Goal: Task Accomplishment & Management: Use online tool/utility

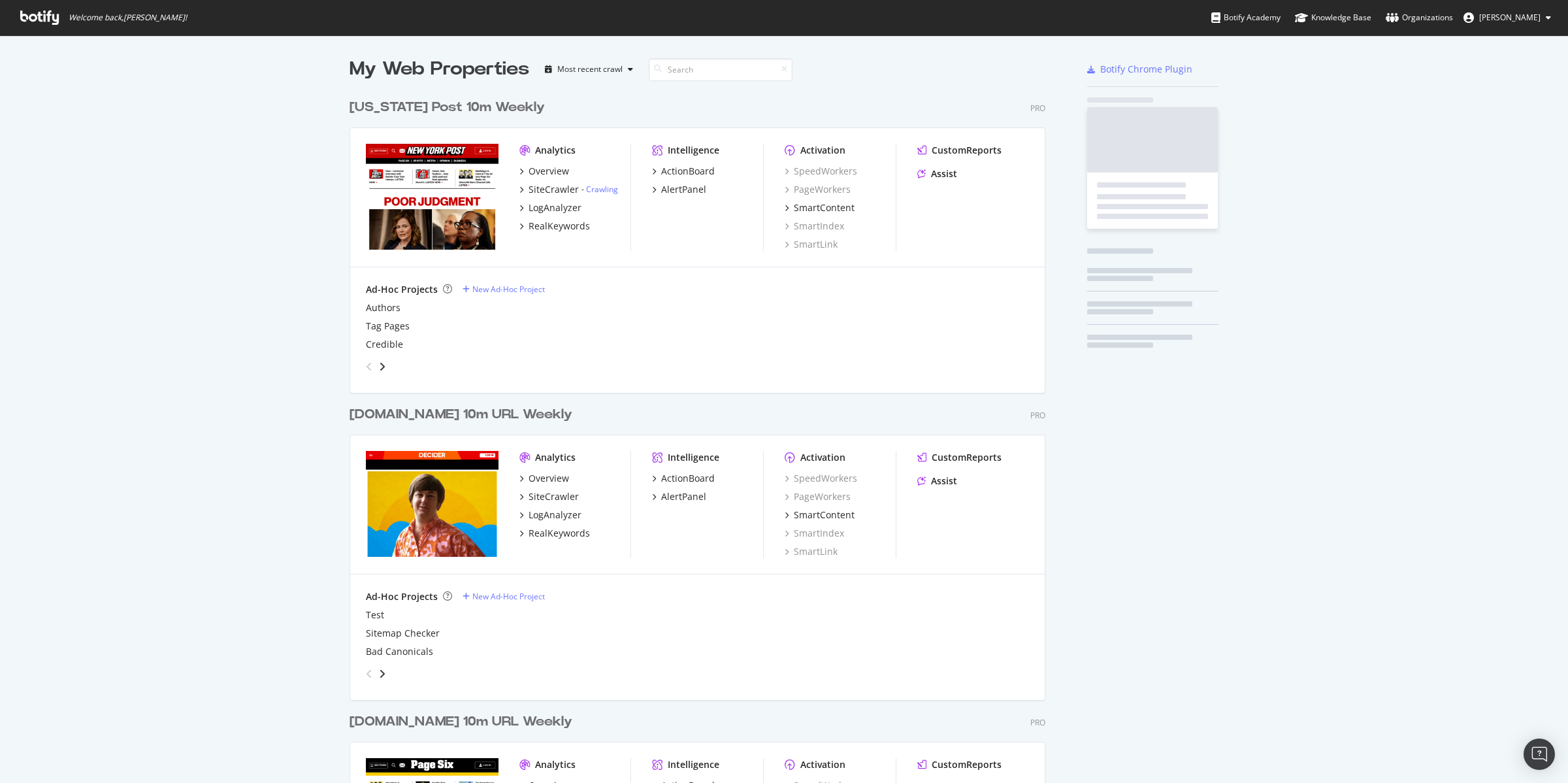
scroll to position [1553, 694]
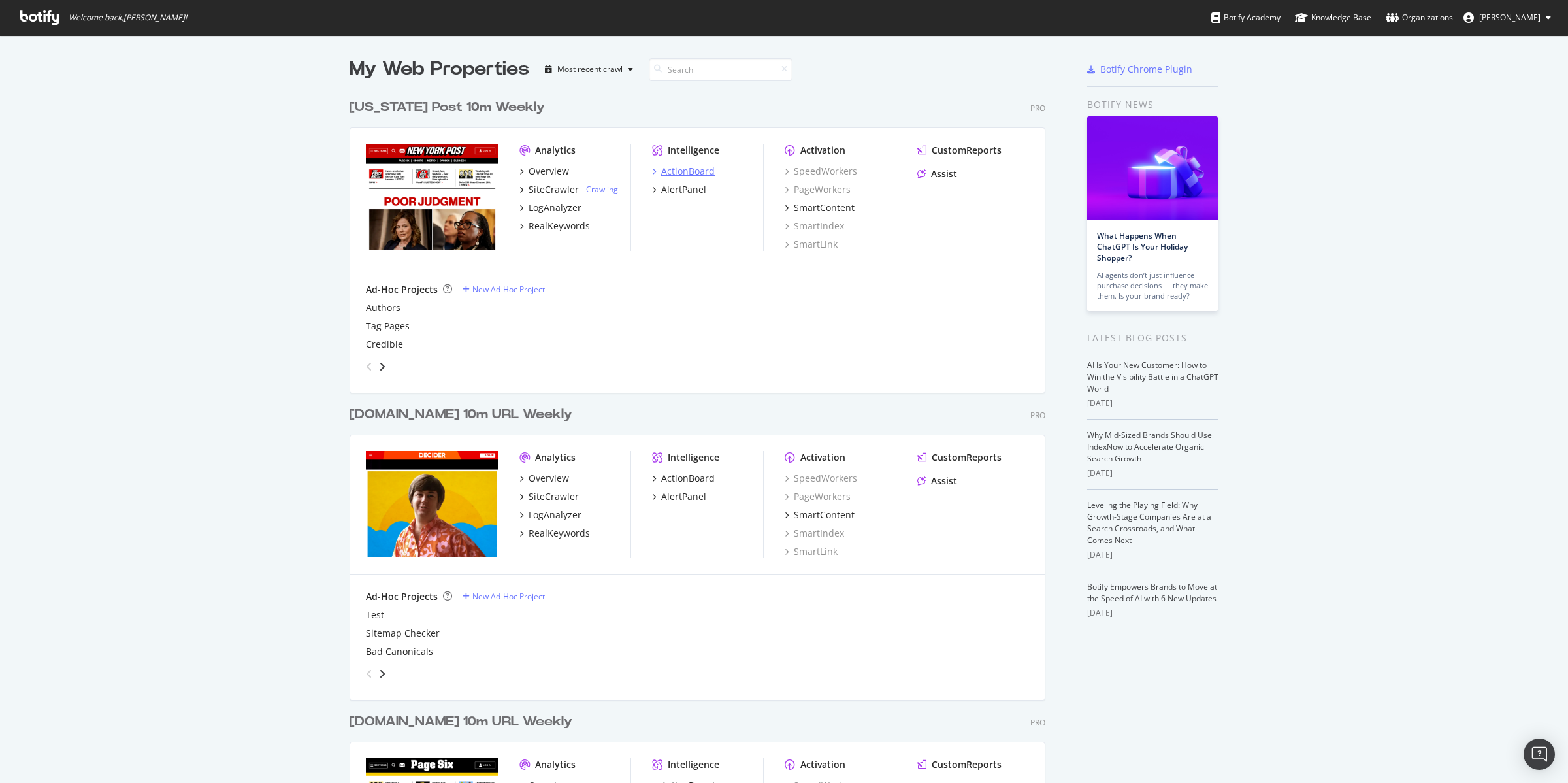
click at [696, 169] on div "ActionBoard" at bounding box center [688, 171] width 53 height 13
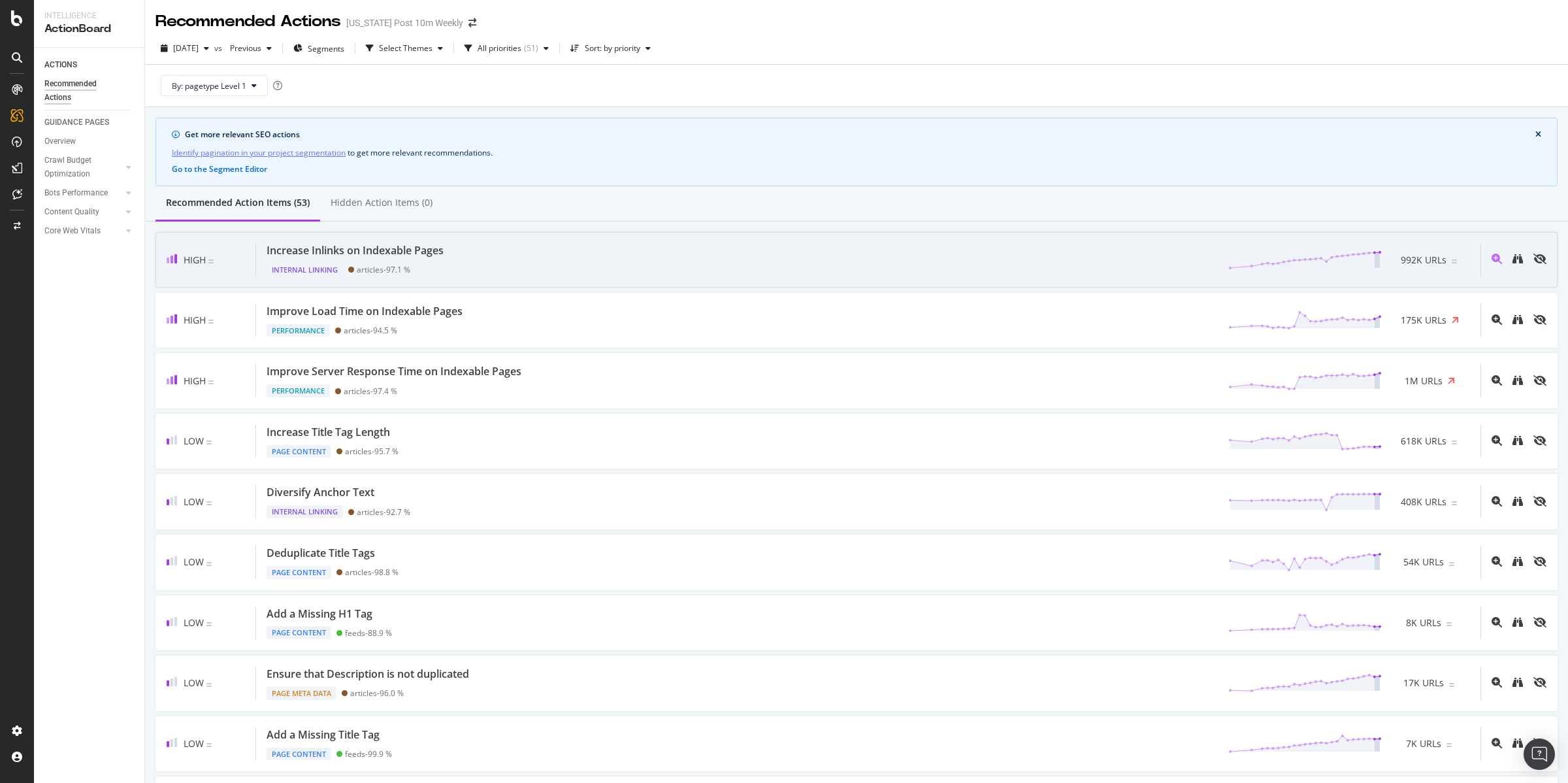
click at [404, 252] on div "Increase Inlinks on Indexable Pages" at bounding box center [355, 250] width 177 height 15
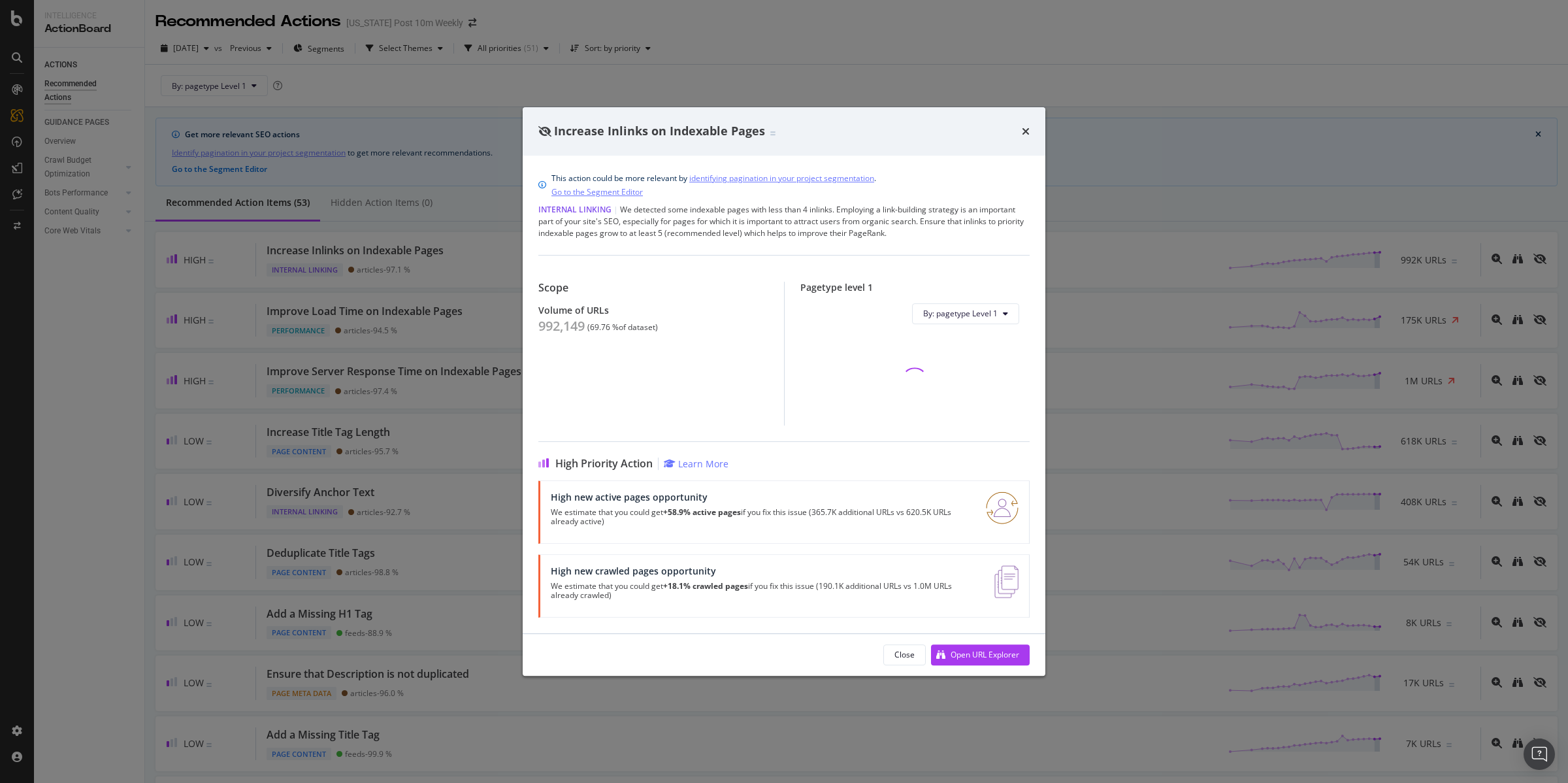
click at [380, 178] on div "Increase Inlinks on Indexable Pages This action could be more relevant by ident…" at bounding box center [784, 392] width 1568 height 783
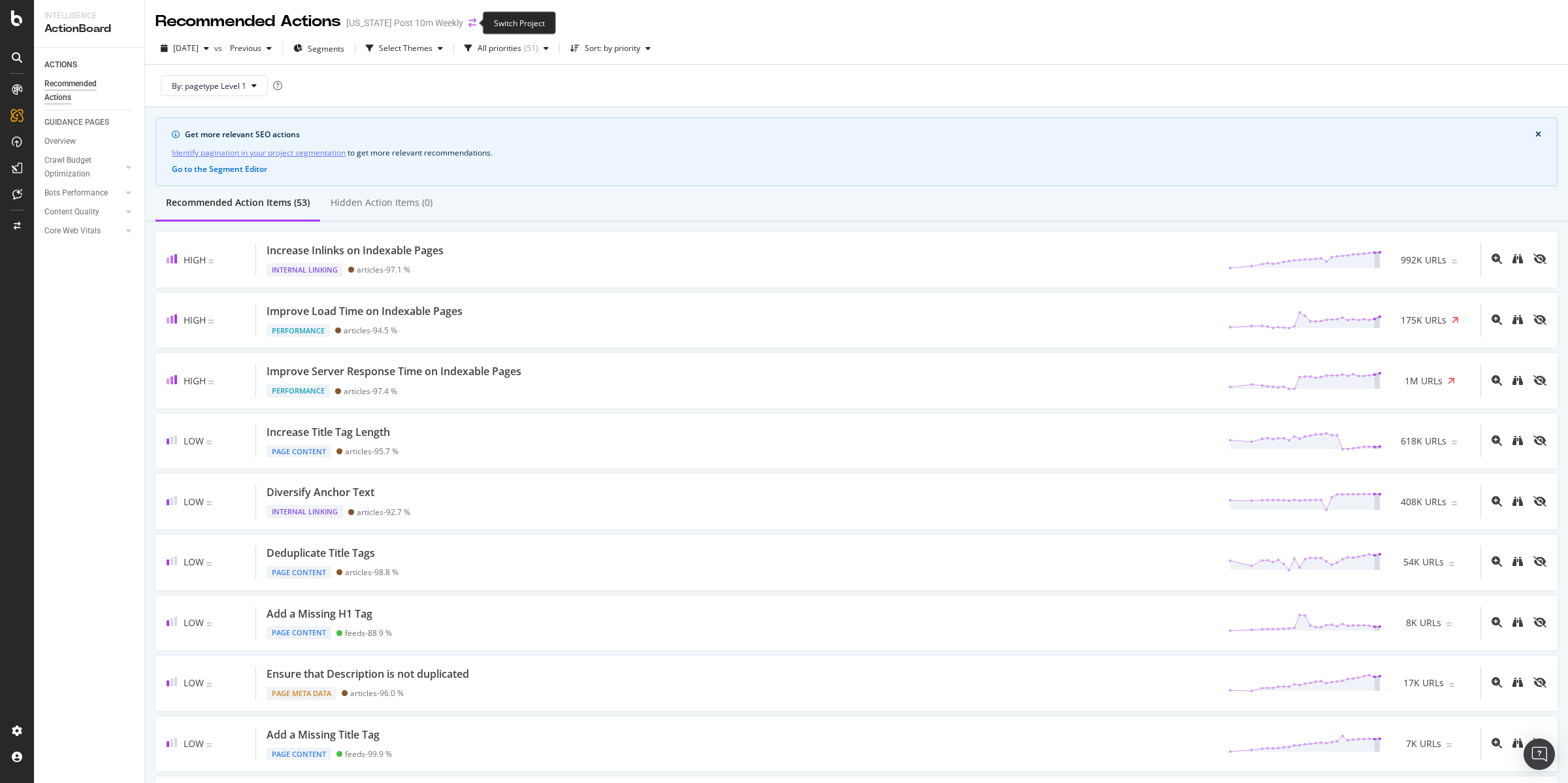
click at [472, 23] on icon "arrow-right-arrow-left" at bounding box center [472, 23] width 8 height 9
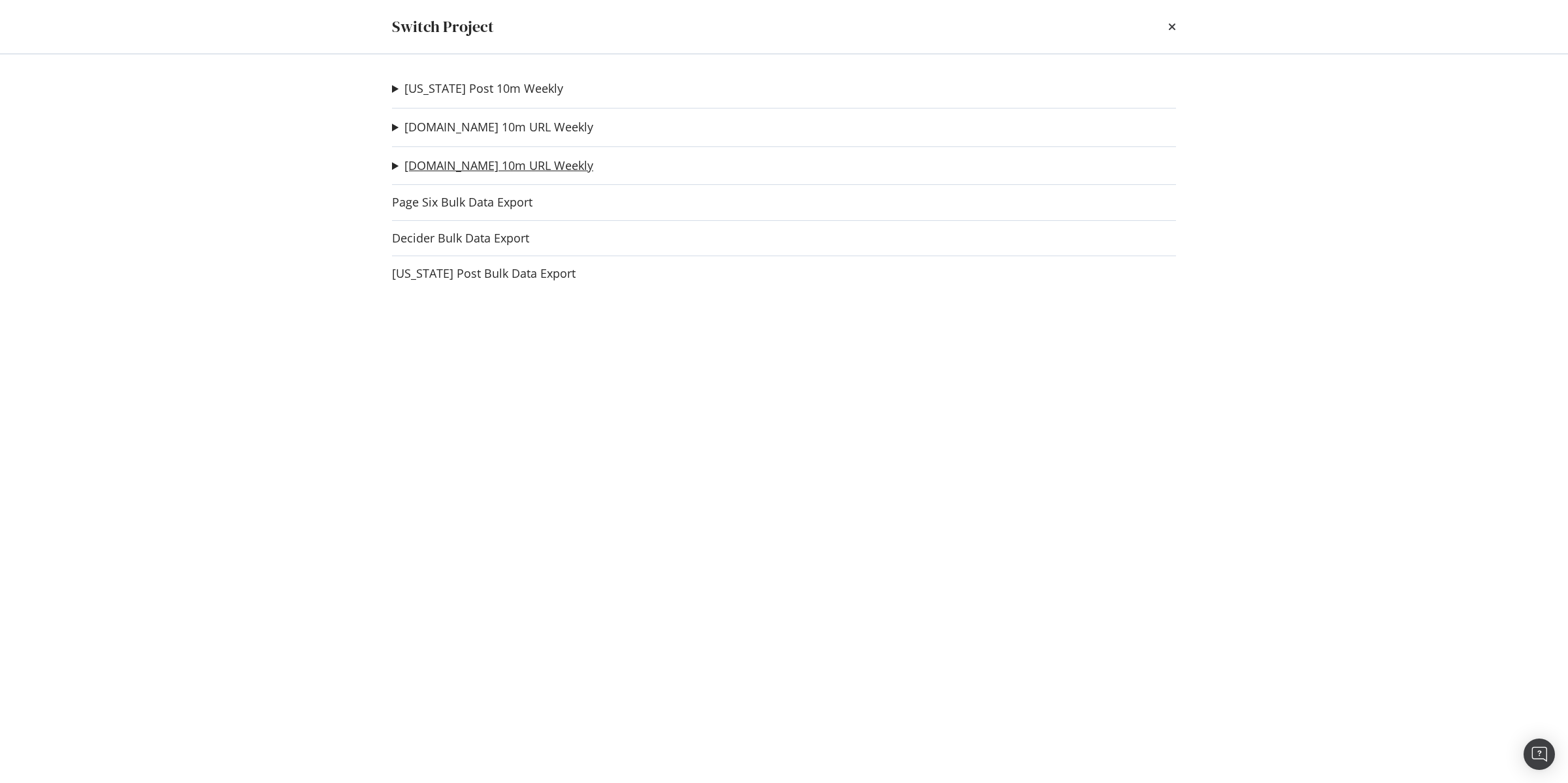
click at [435, 165] on link "Pagesix.com 10m URL Weekly" at bounding box center [499, 165] width 189 height 14
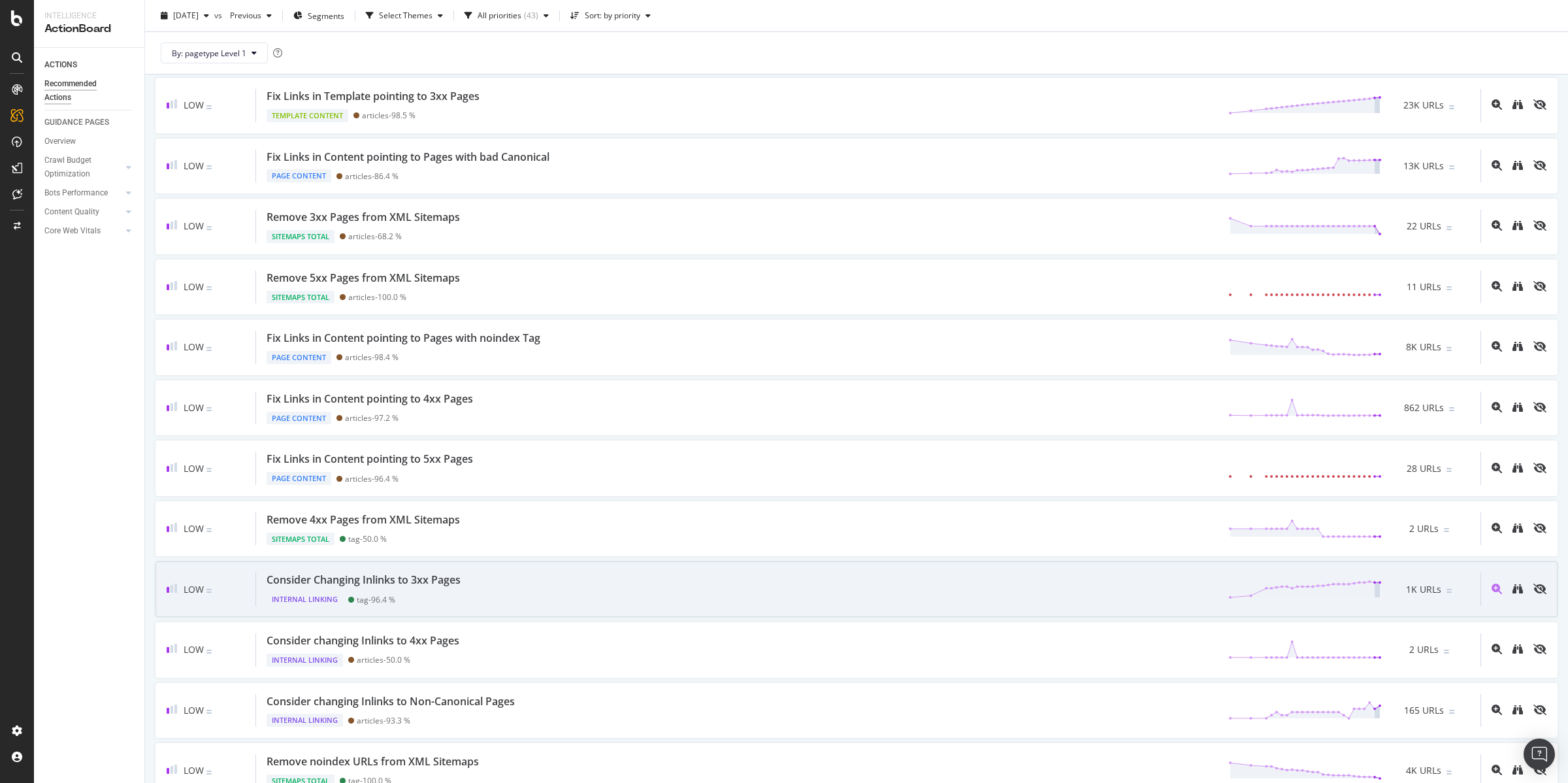
scroll to position [1125, 0]
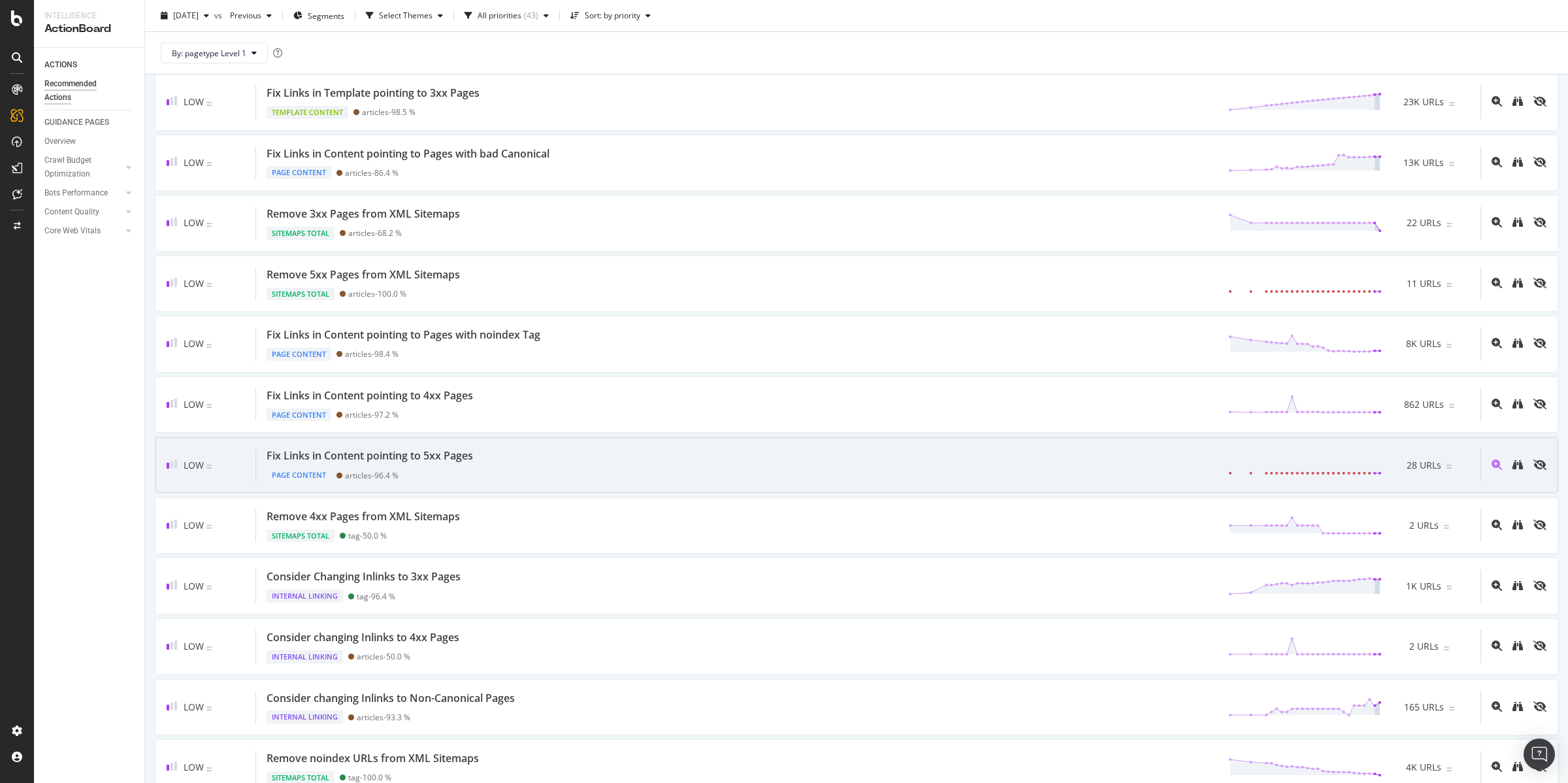
click at [394, 461] on div "Fix Links in Content pointing to 5xx Pages" at bounding box center [370, 456] width 207 height 15
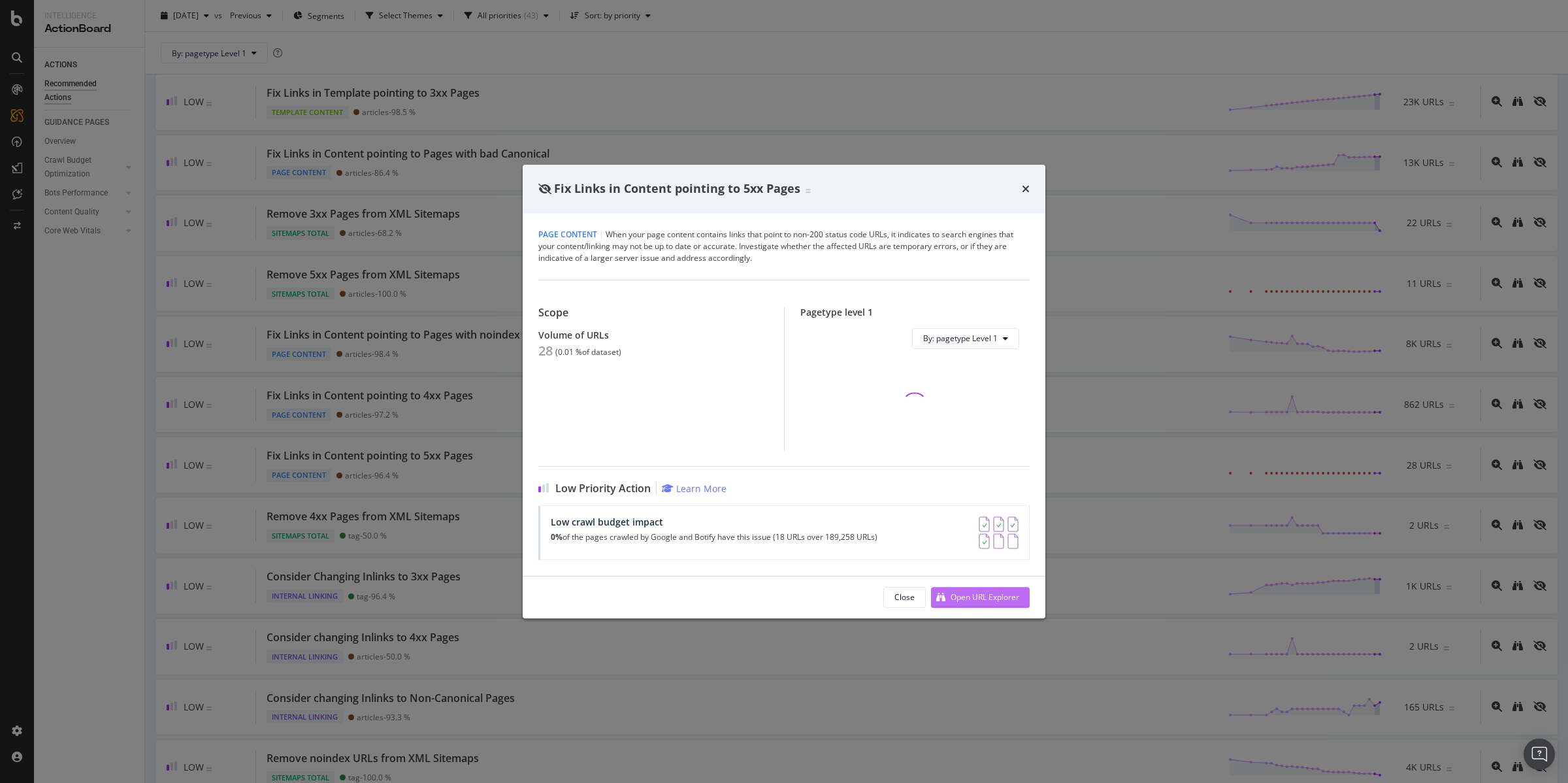
click at [975, 597] on div "Open URL Explorer" at bounding box center [985, 597] width 69 height 11
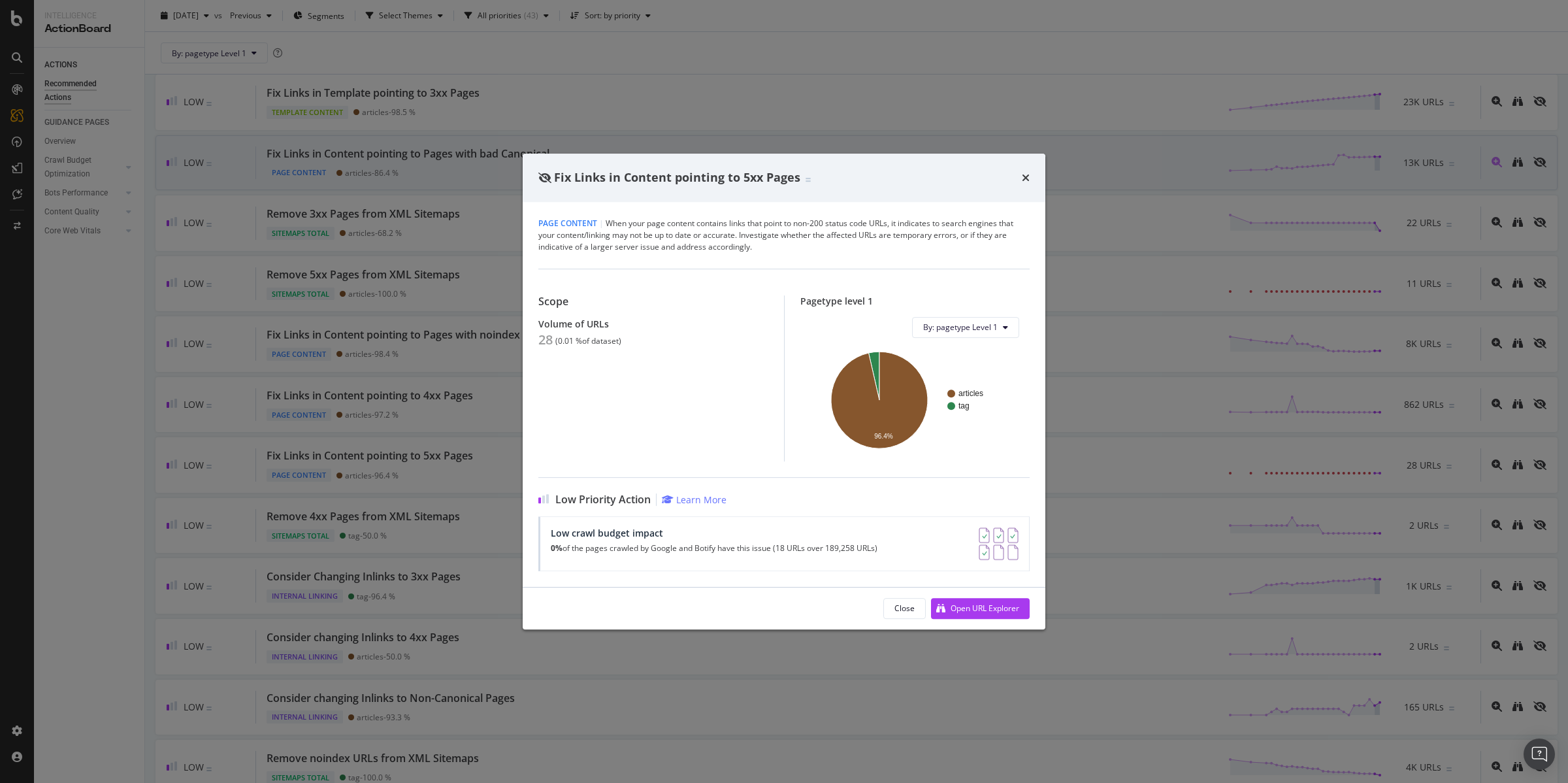
drag, startPoint x: 1028, startPoint y: 179, endPoint x: 1013, endPoint y: 180, distance: 15.0
click at [1028, 178] on icon "times" at bounding box center [1026, 178] width 8 height 10
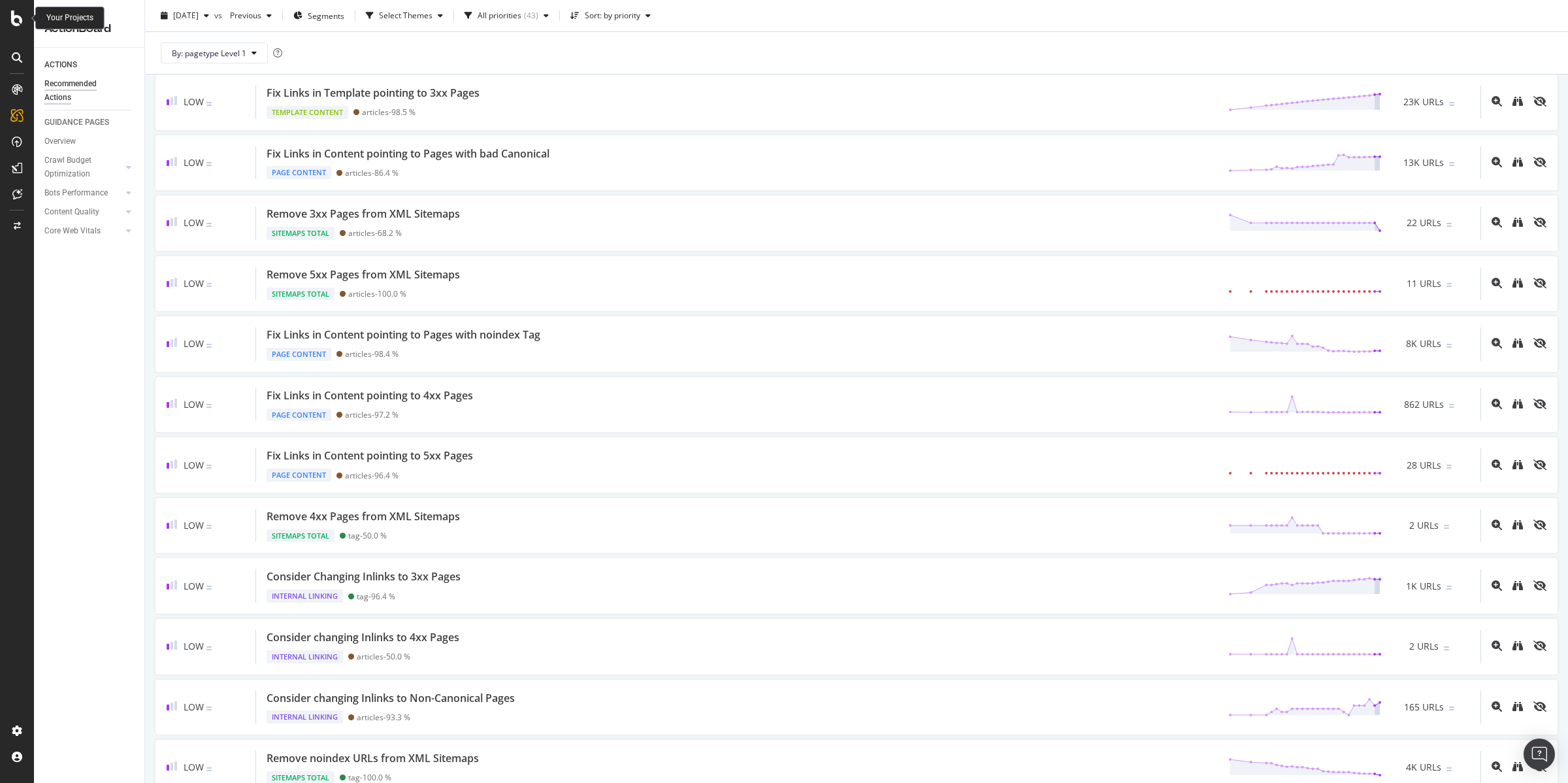
click at [15, 13] on icon at bounding box center [16, 18] width 11 height 16
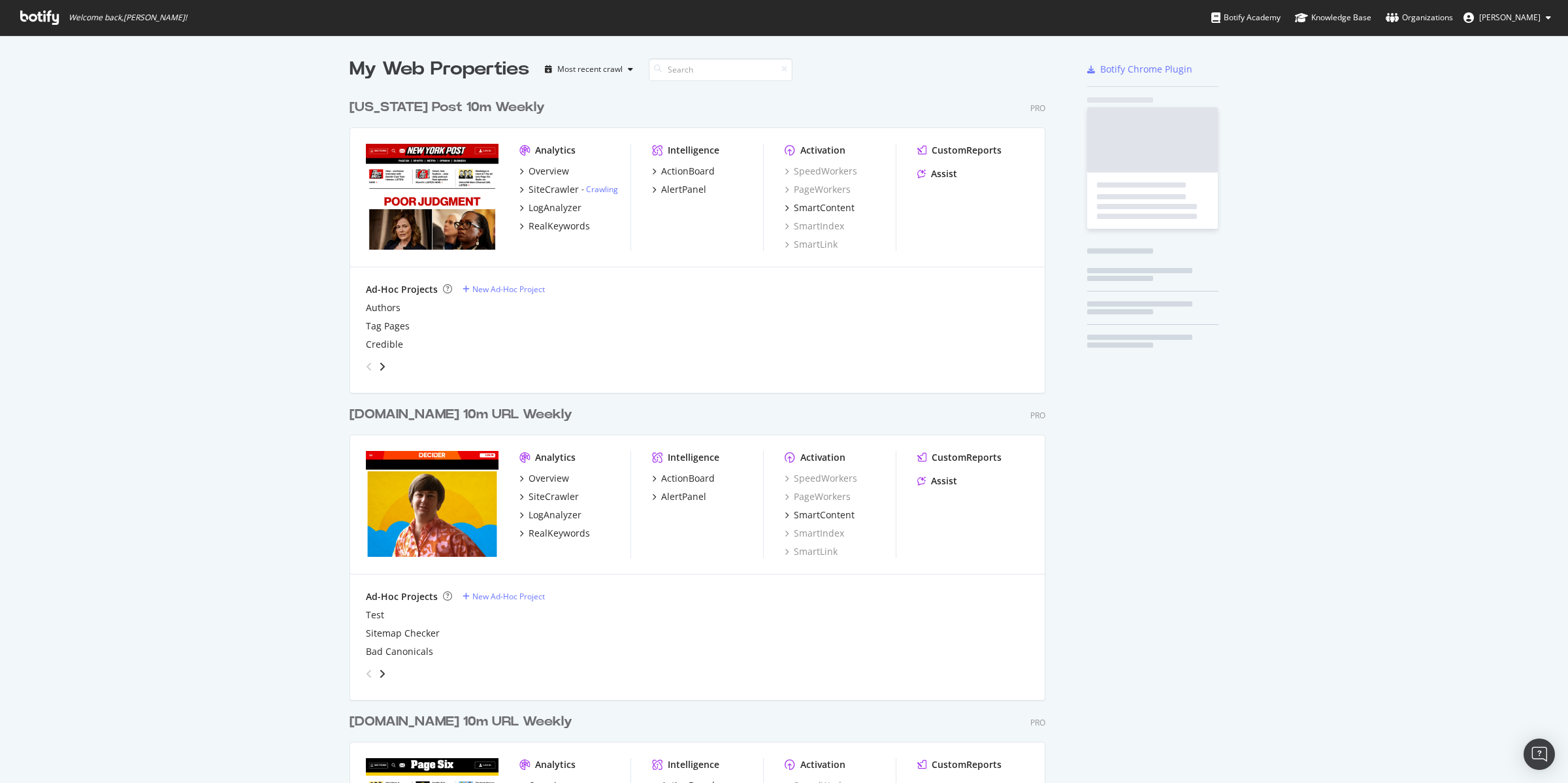
click at [16, 11] on span "Welcome back, Brendan O'Connell !" at bounding box center [104, 18] width 188 height 35
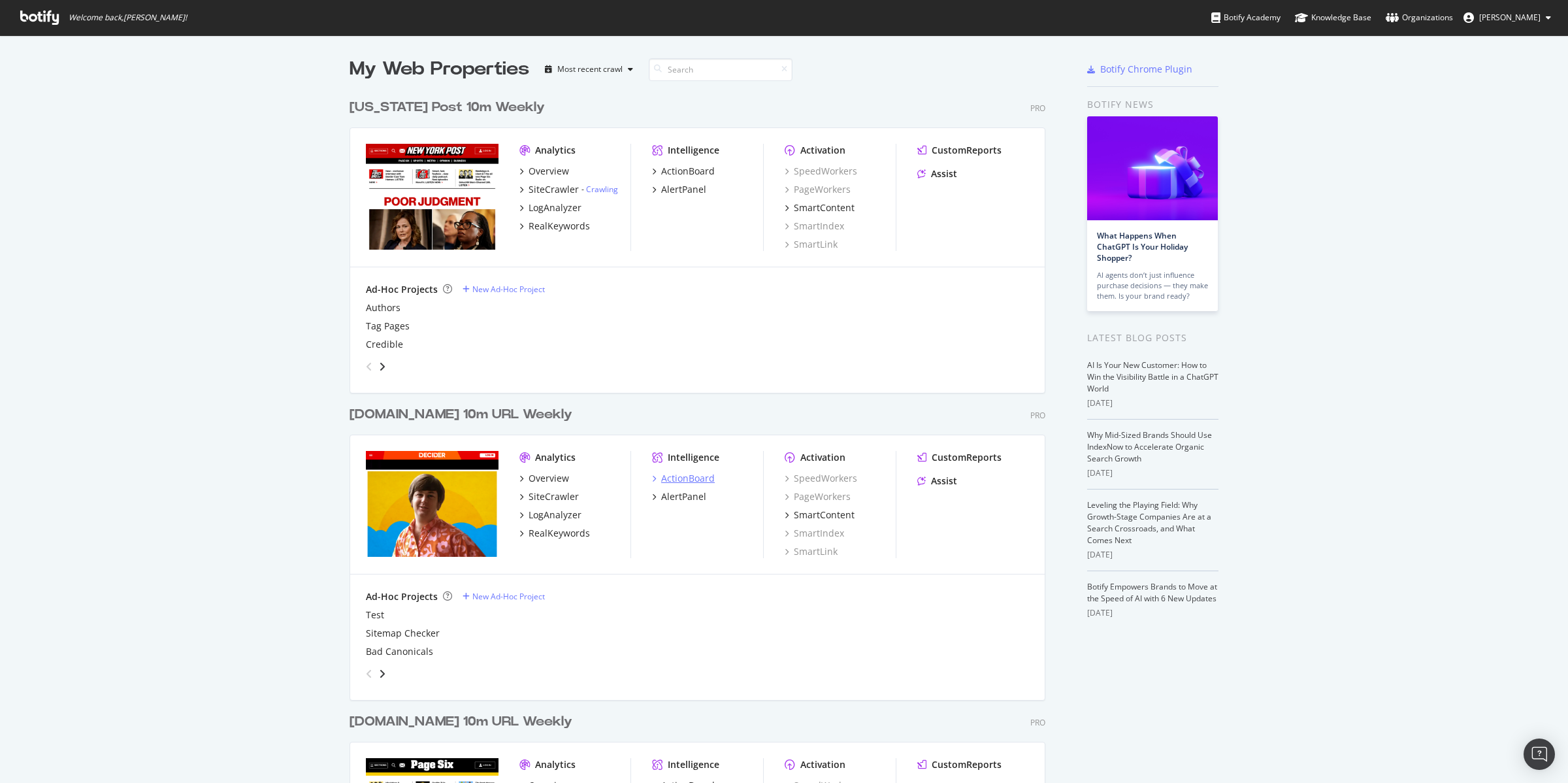
click at [678, 478] on div "ActionBoard" at bounding box center [688, 478] width 53 height 13
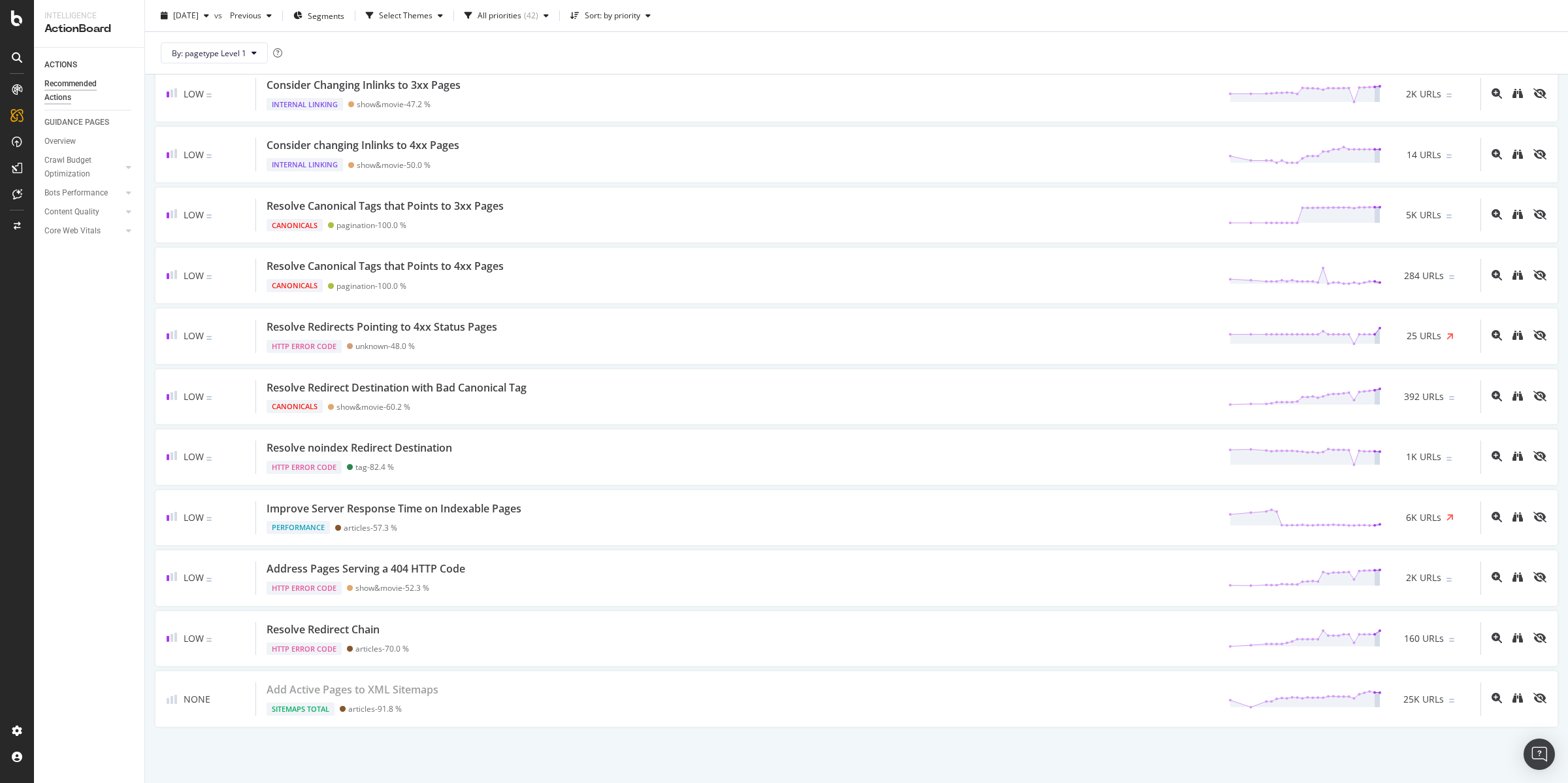
scroll to position [2113, 0]
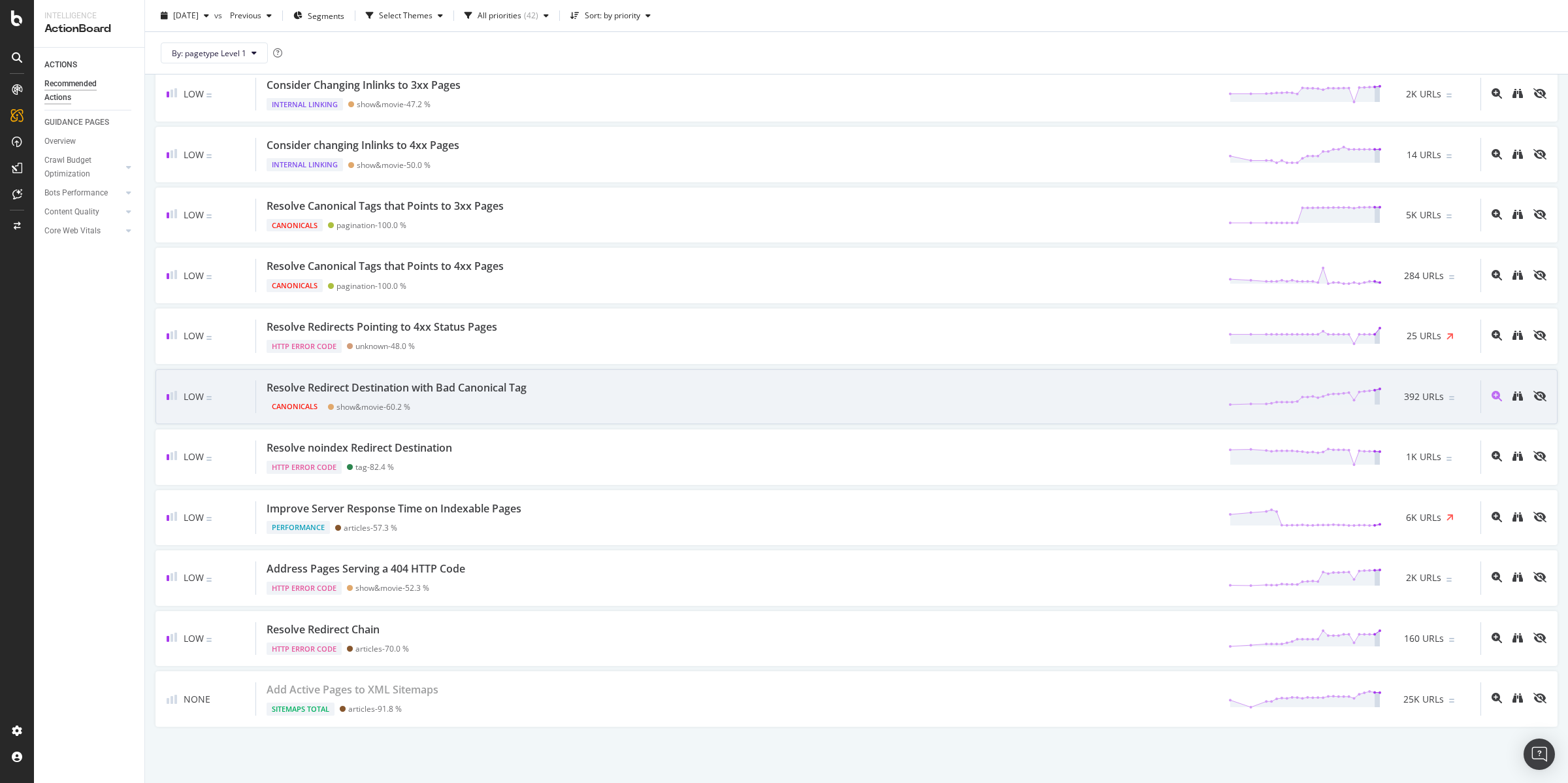
click at [722, 415] on div "Low Resolve Redirect Destination with Bad Canonical Tag Canonicals show&movie -…" at bounding box center [856, 397] width 1402 height 55
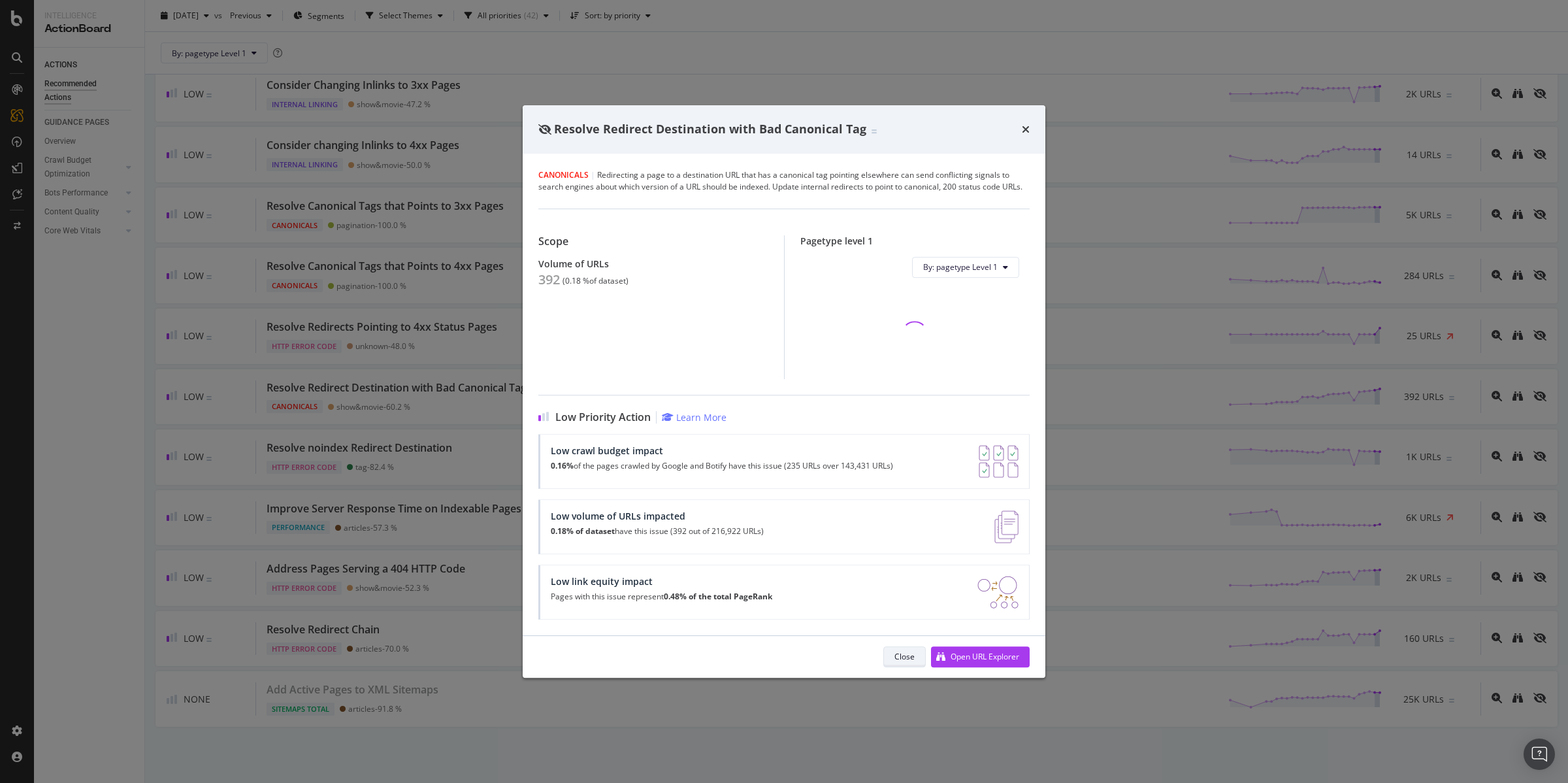
click at [904, 651] on div "Close Open URL Explorer" at bounding box center [784, 657] width 522 height 42
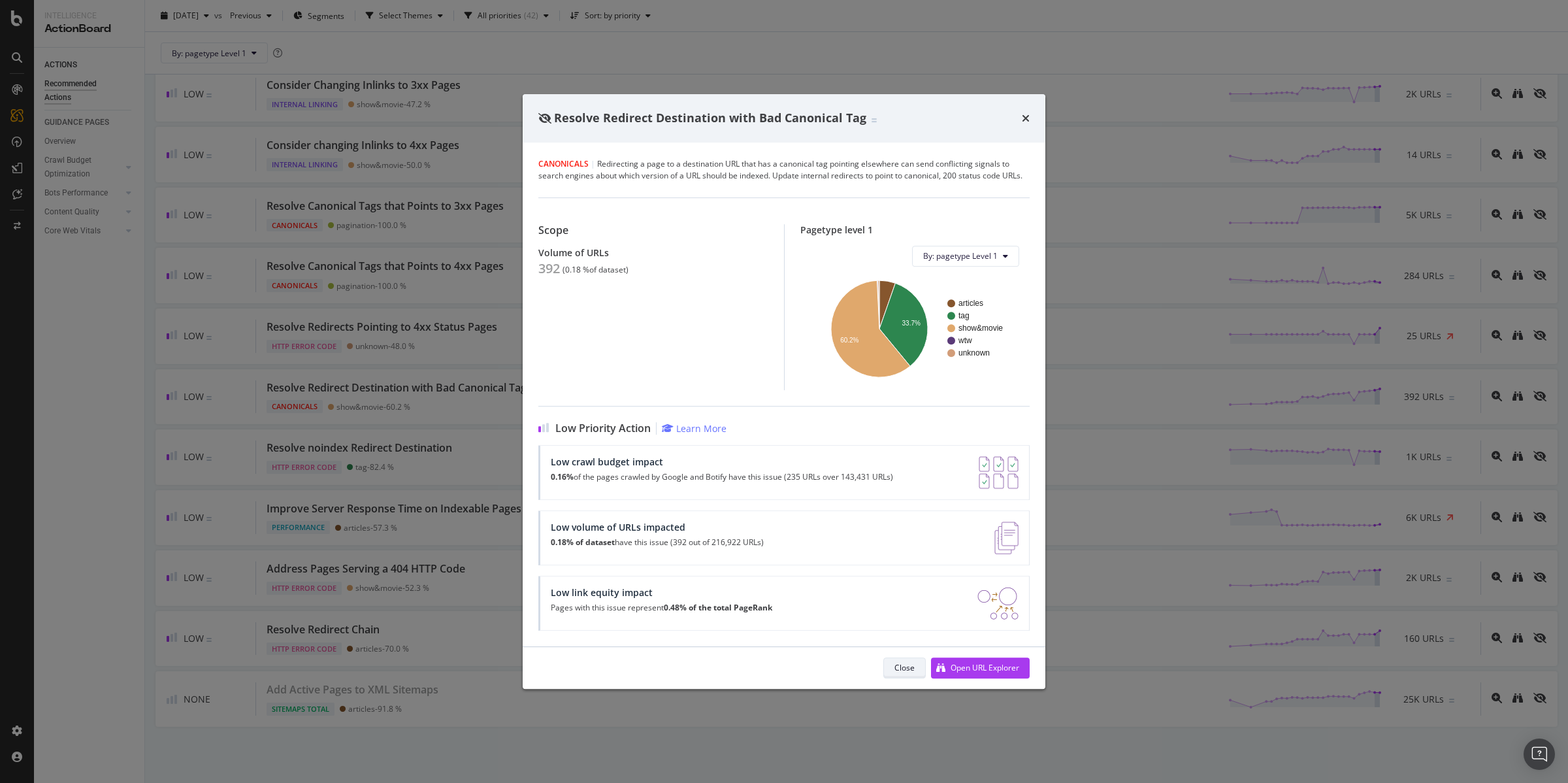
click at [900, 668] on div "Close" at bounding box center [904, 668] width 20 height 11
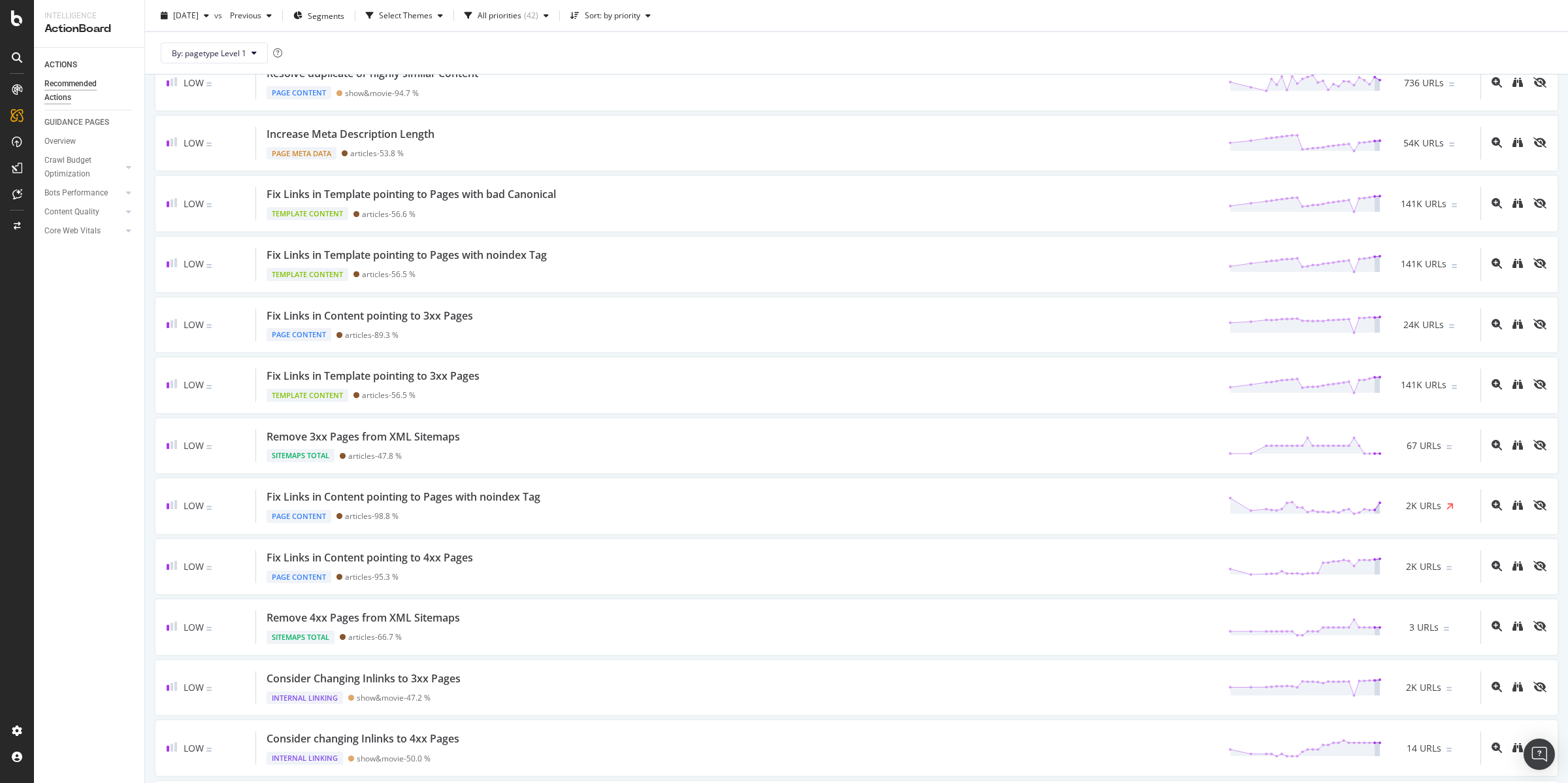
scroll to position [1090, 0]
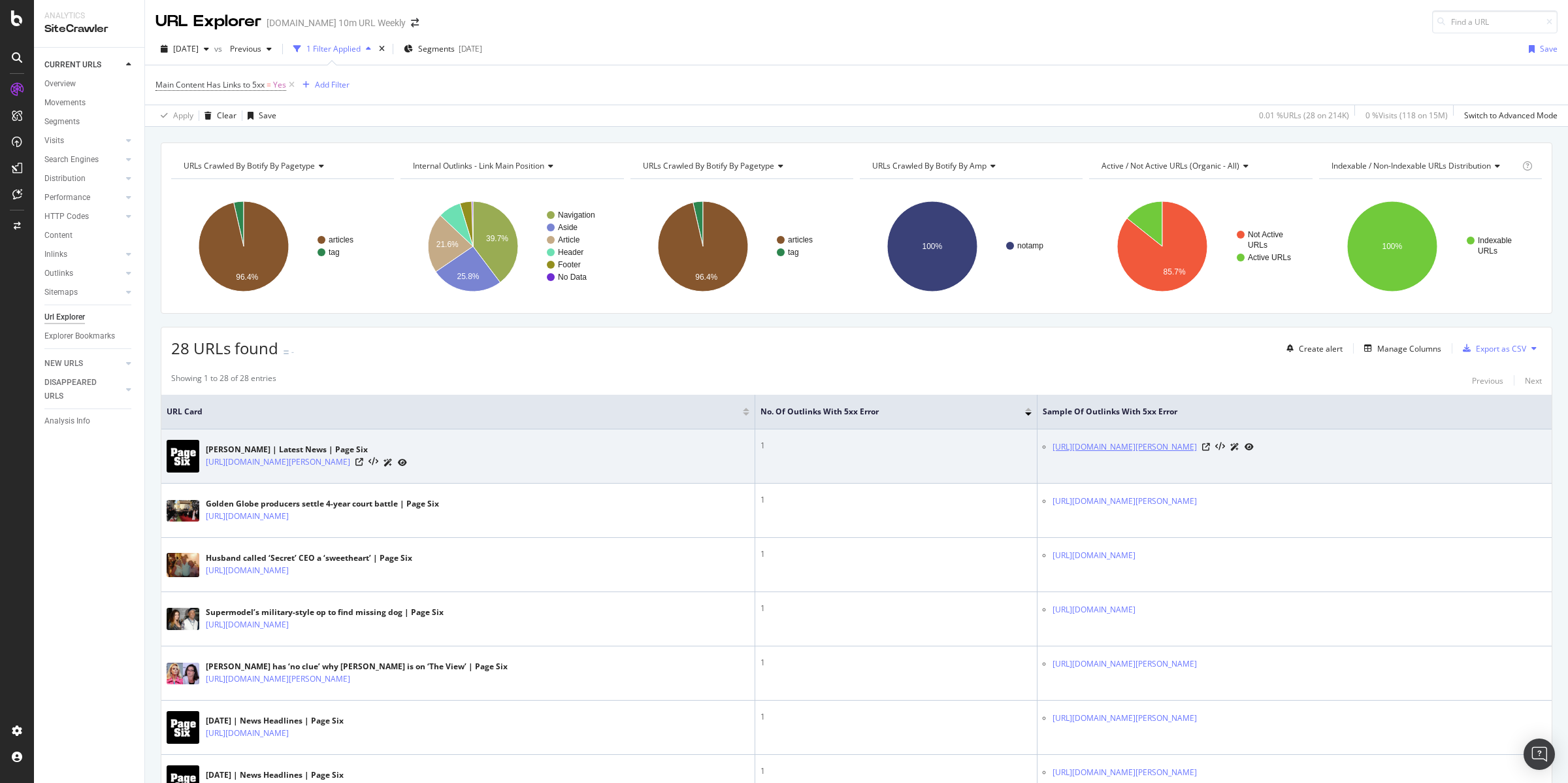
click at [1197, 447] on link "[URL][DOMAIN_NAME][PERSON_NAME]" at bounding box center [1125, 446] width 144 height 13
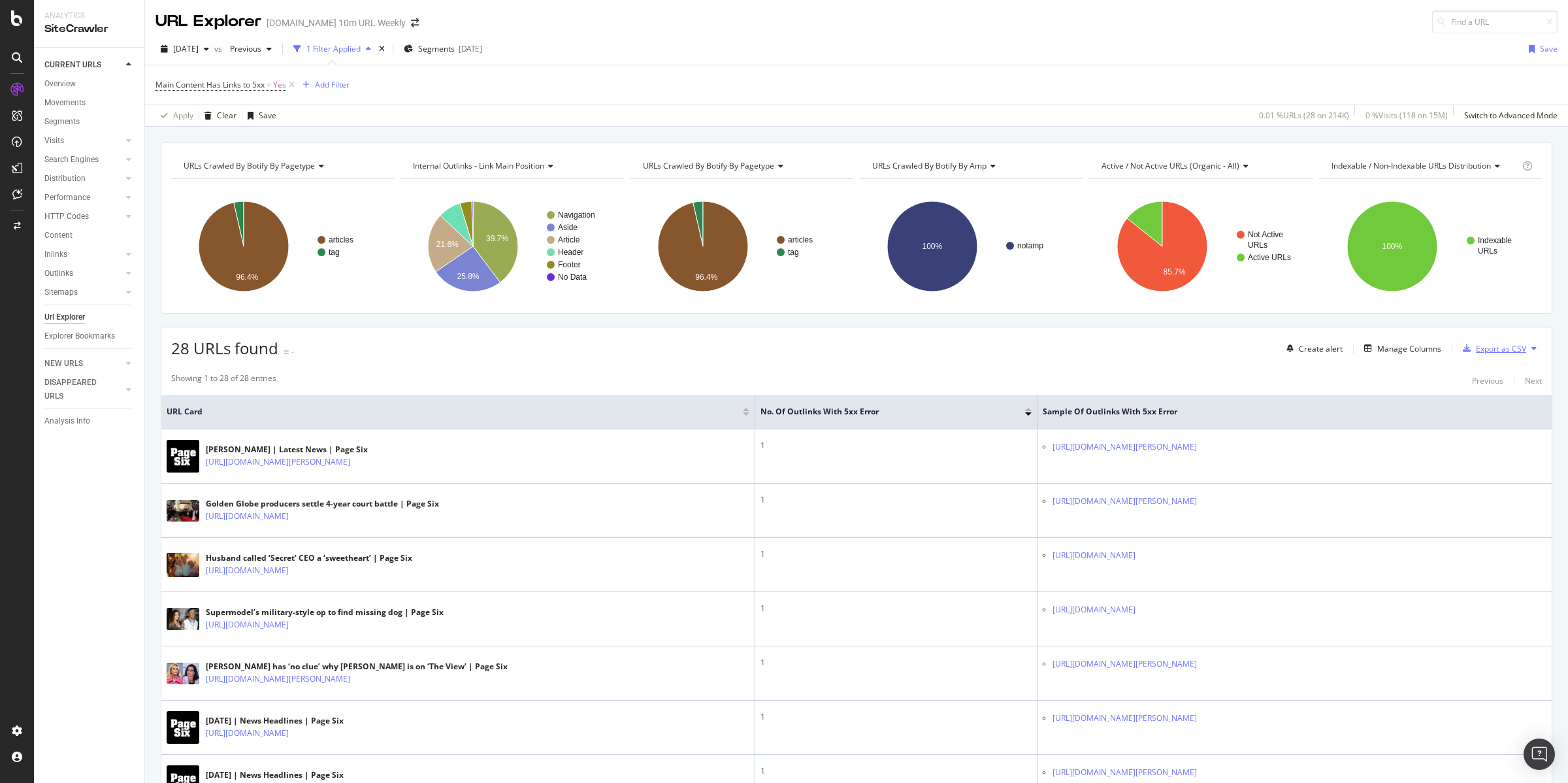
click at [1478, 342] on div "Export as CSV" at bounding box center [1492, 348] width 69 height 20
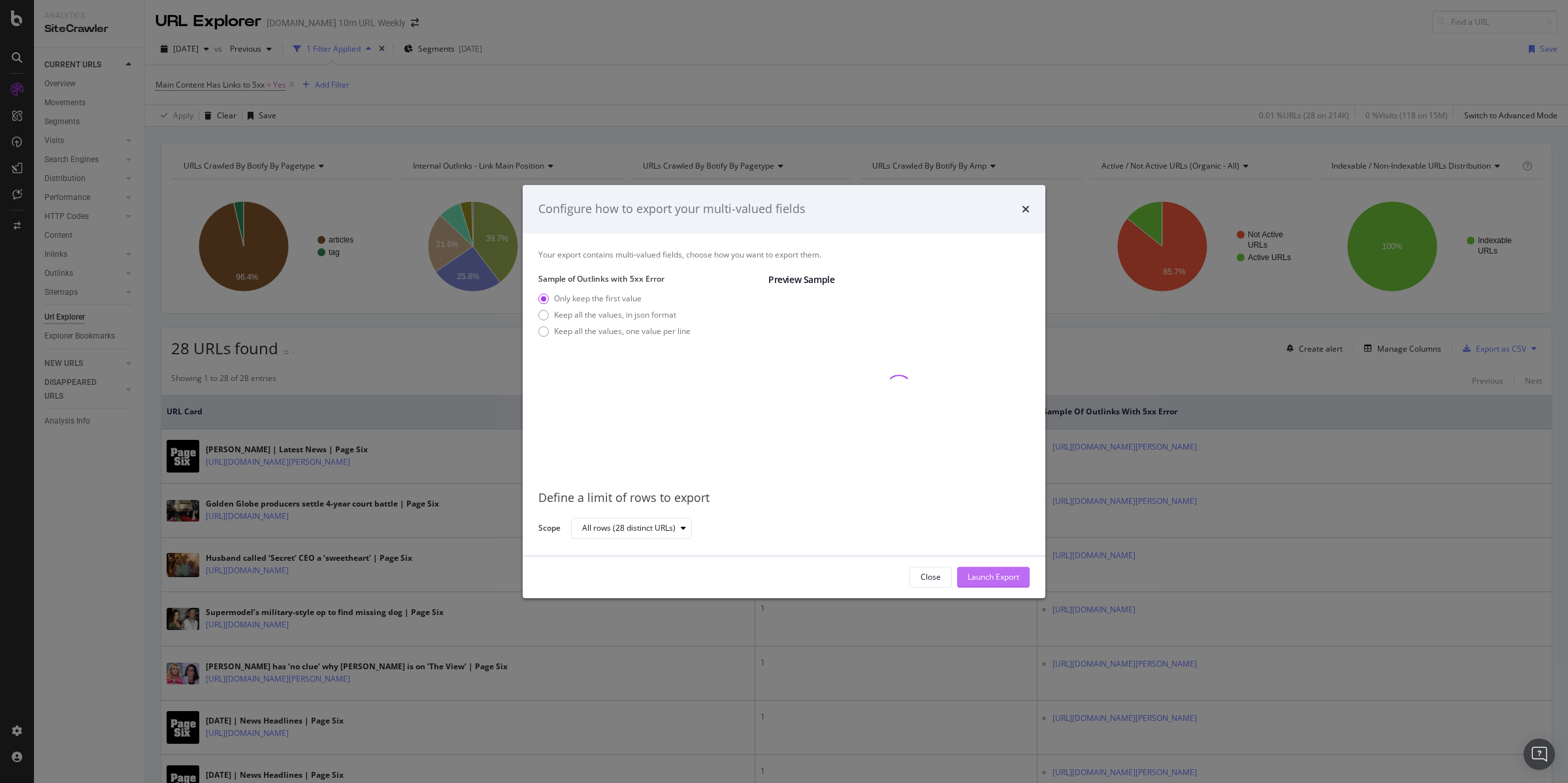
click at [1001, 573] on div "Launch Export" at bounding box center [994, 576] width 51 height 11
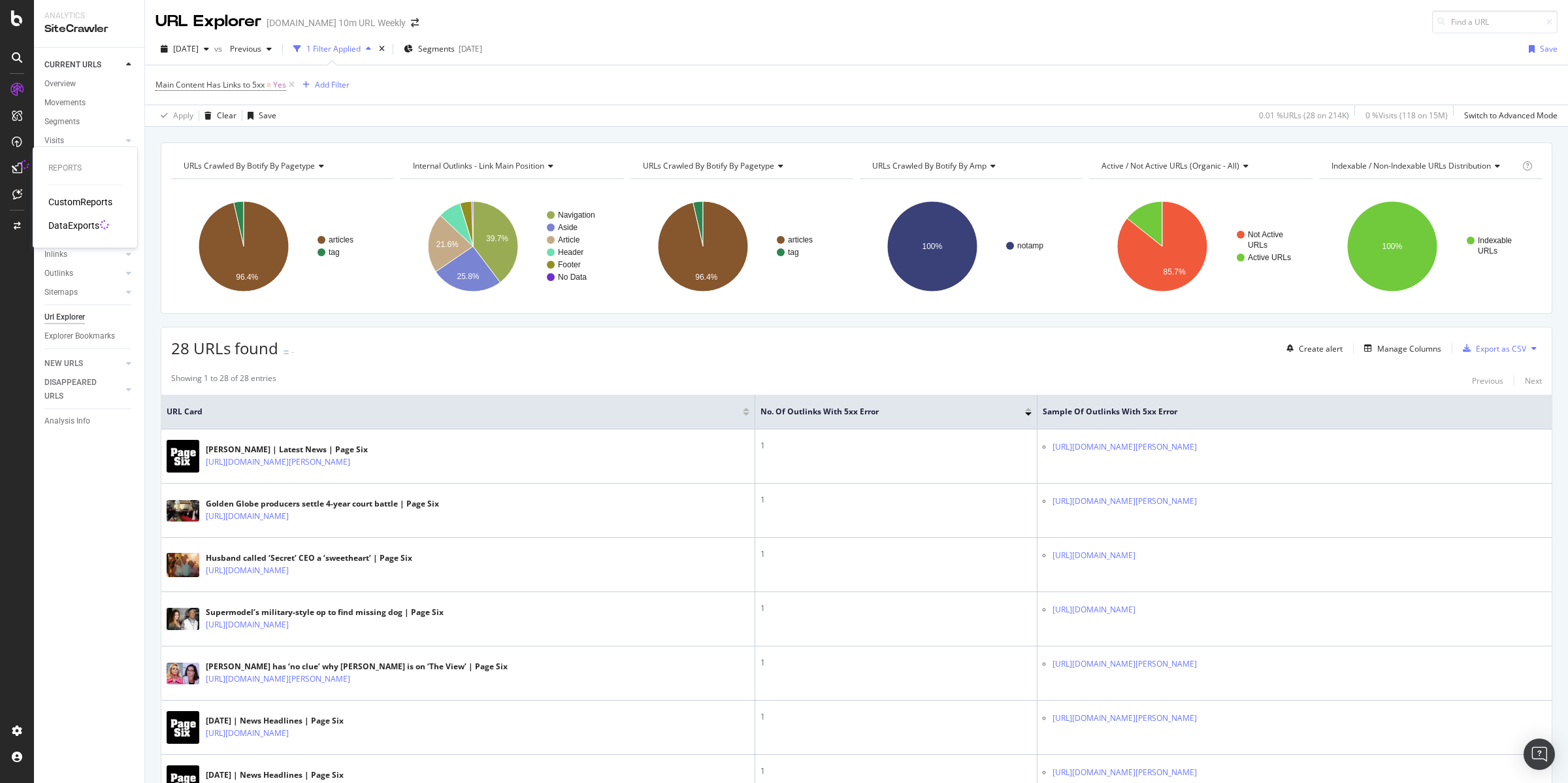
click at [63, 222] on div "DataExports" at bounding box center [74, 225] width 51 height 13
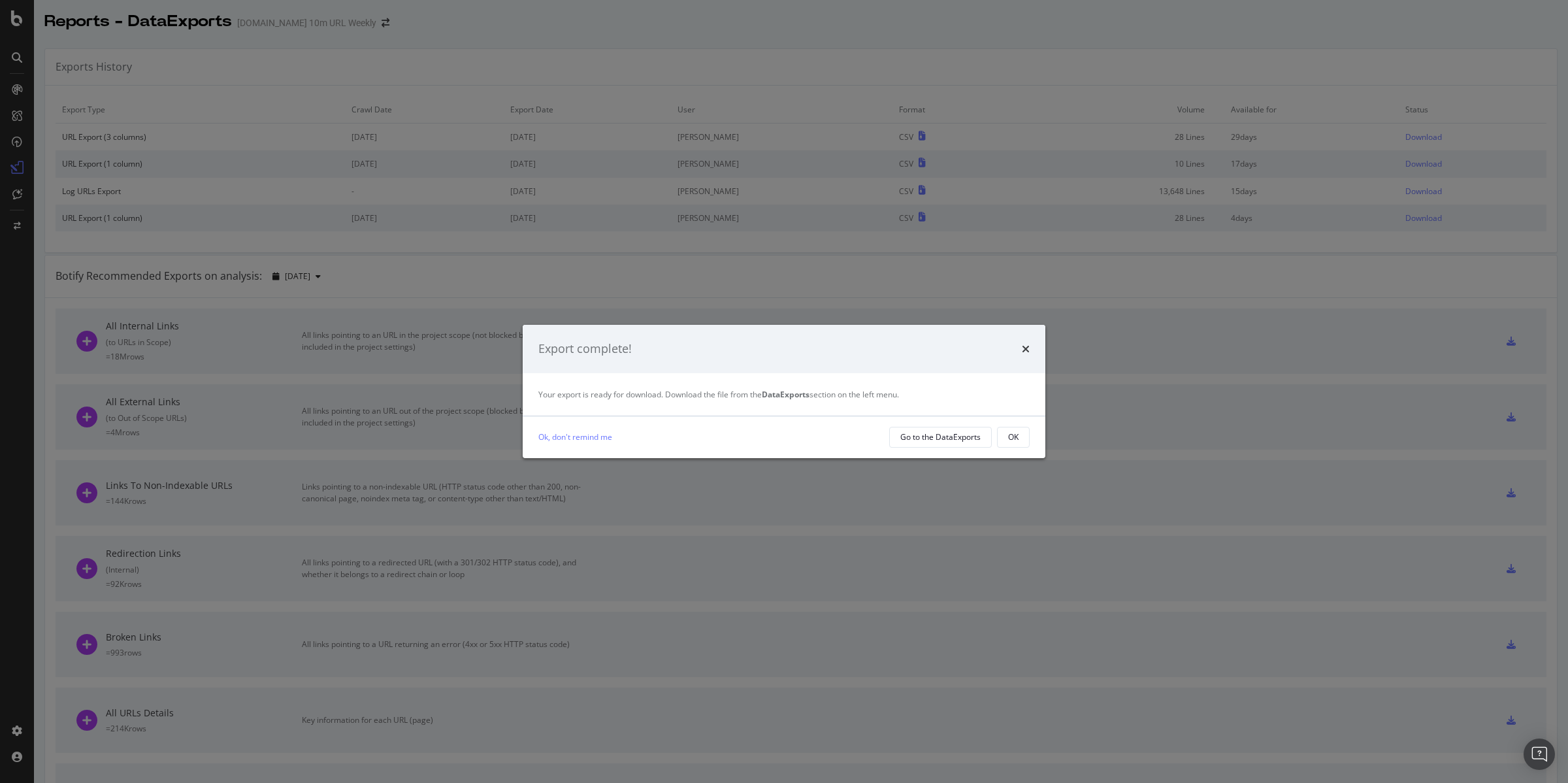
click at [1030, 439] on div "Ok, don't remind me Go to the DataExports OK" at bounding box center [784, 437] width 522 height 42
click at [1405, 138] on div "Export complete! Your export is ready for download. Download the file from the …" at bounding box center [784, 392] width 1568 height 783
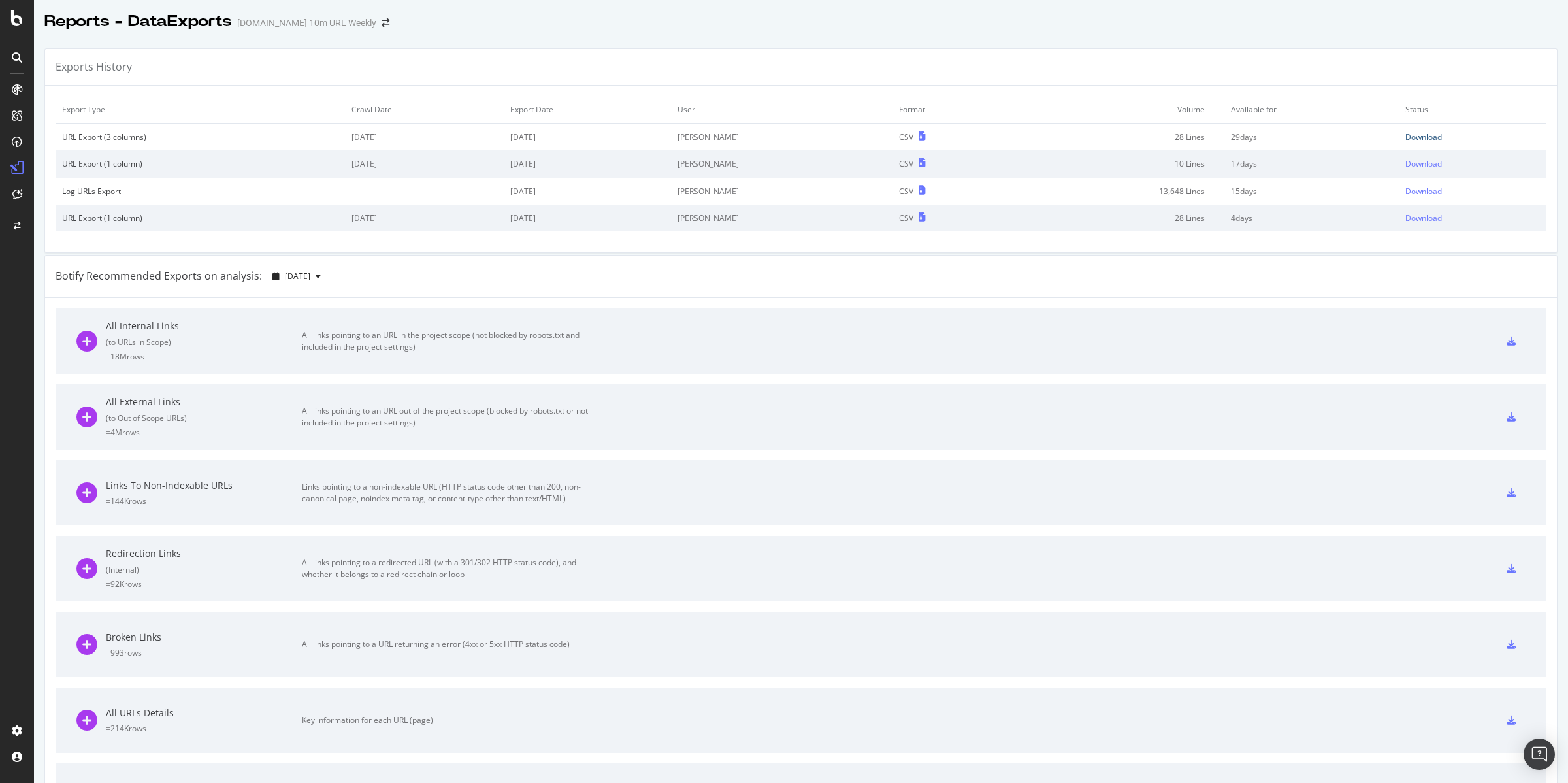
click at [1405, 139] on div "Download" at bounding box center [1424, 137] width 36 height 11
click at [381, 20] on icon "arrow-right-arrow-left" at bounding box center [385, 23] width 8 height 9
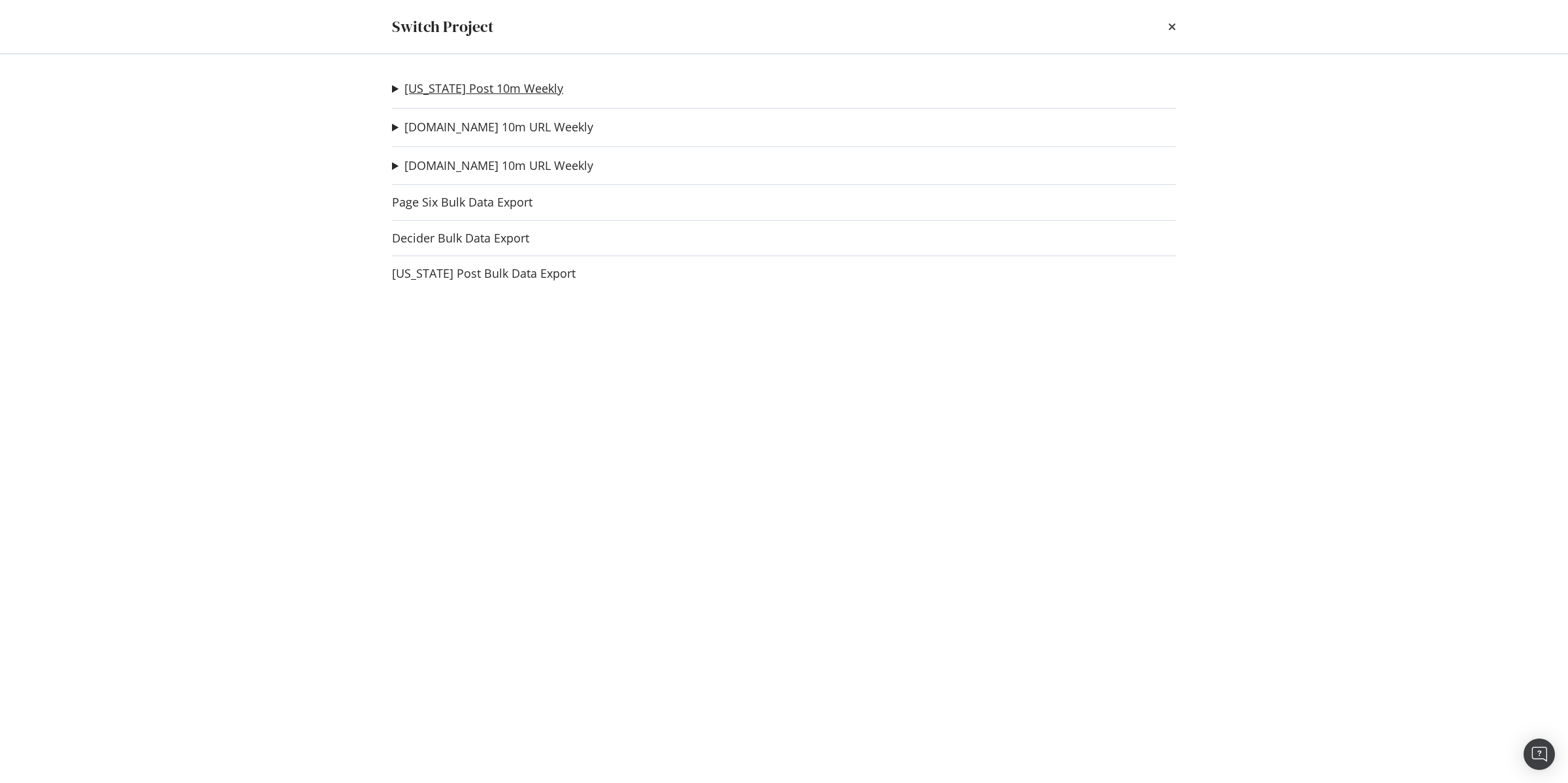
click at [439, 85] on link "[US_STATE] Post 10m Weekly" at bounding box center [483, 88] width 159 height 14
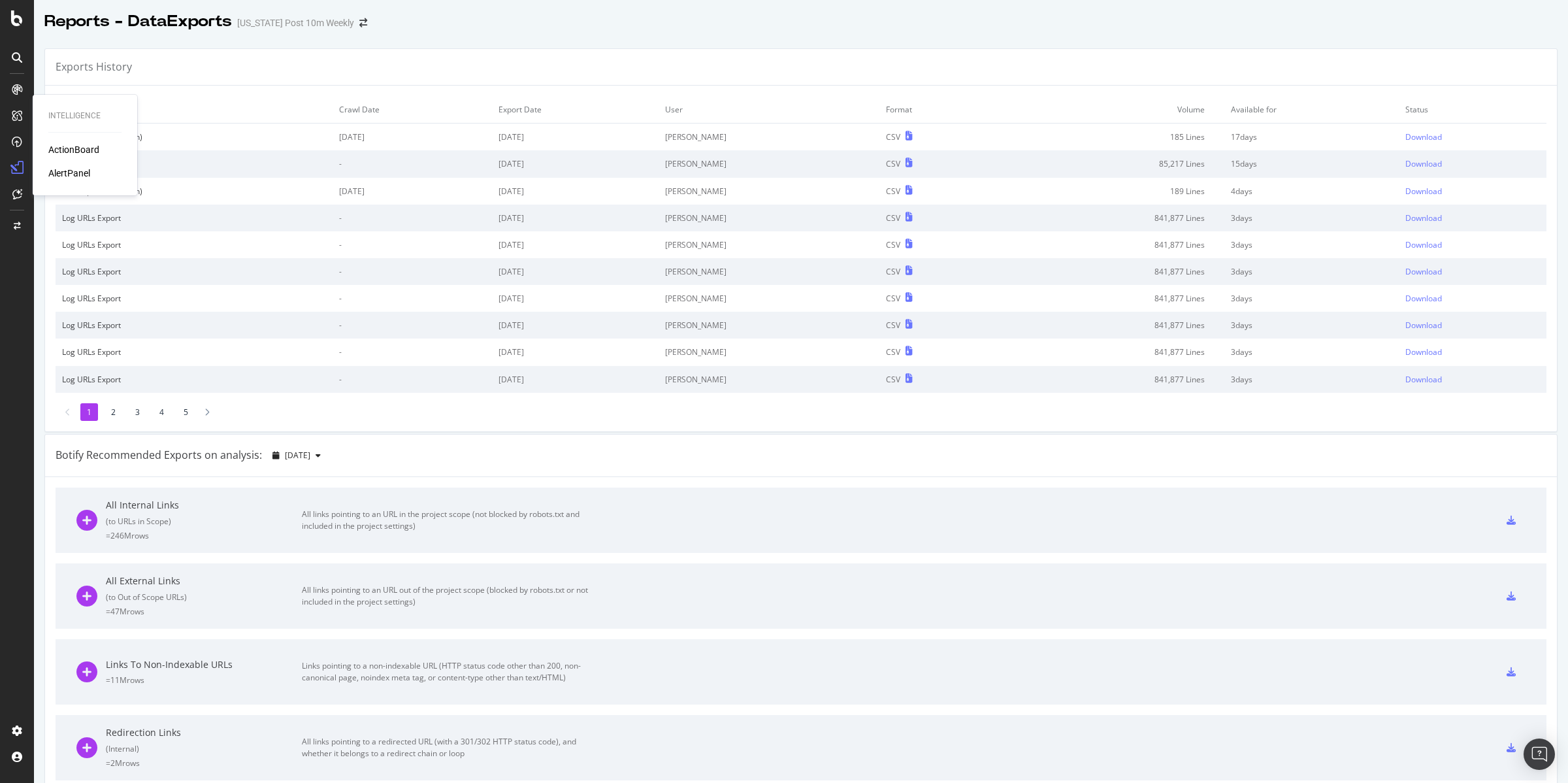
click at [76, 145] on div "ActionBoard" at bounding box center [74, 149] width 51 height 13
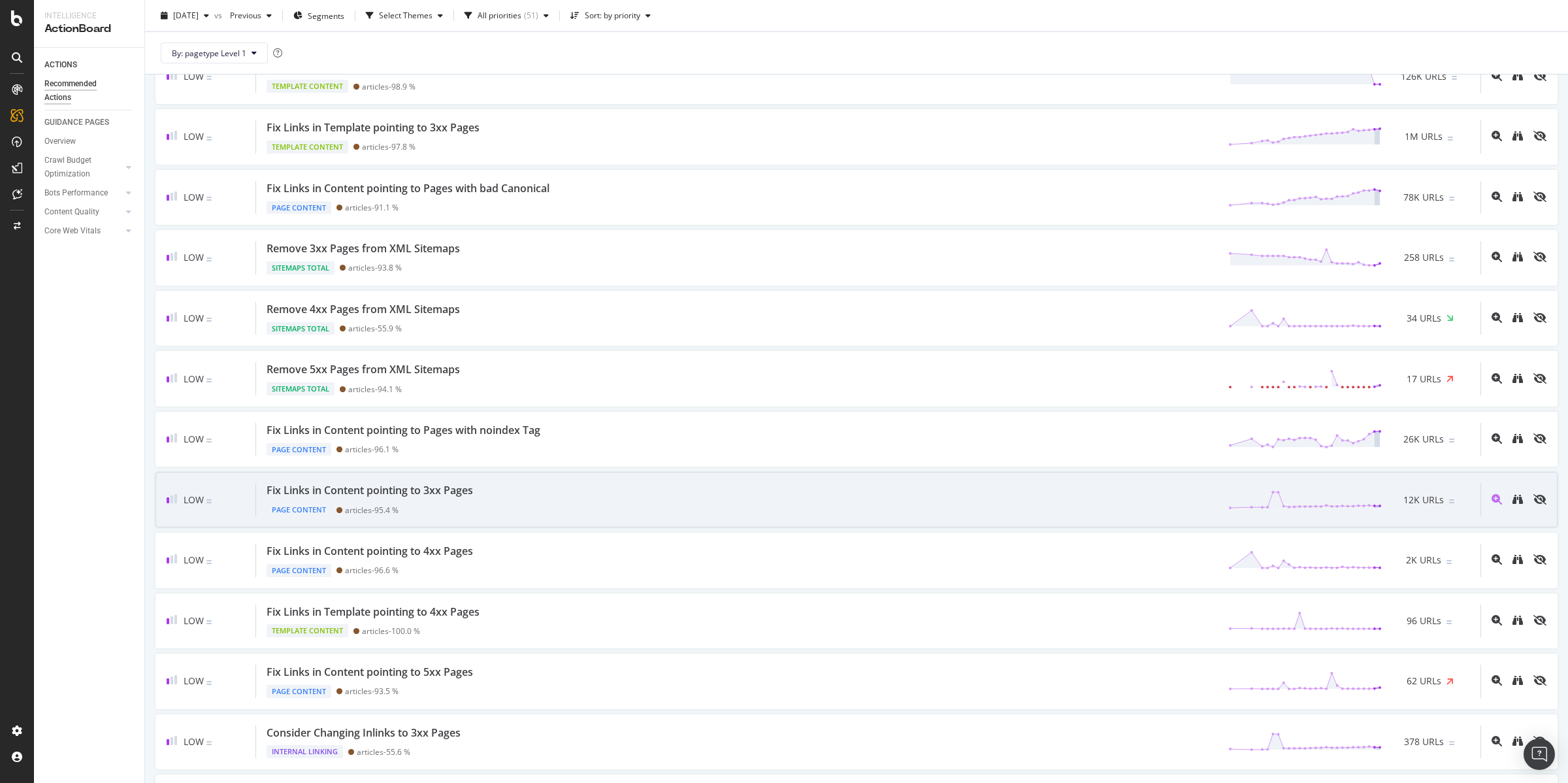
scroll to position [1214, 0]
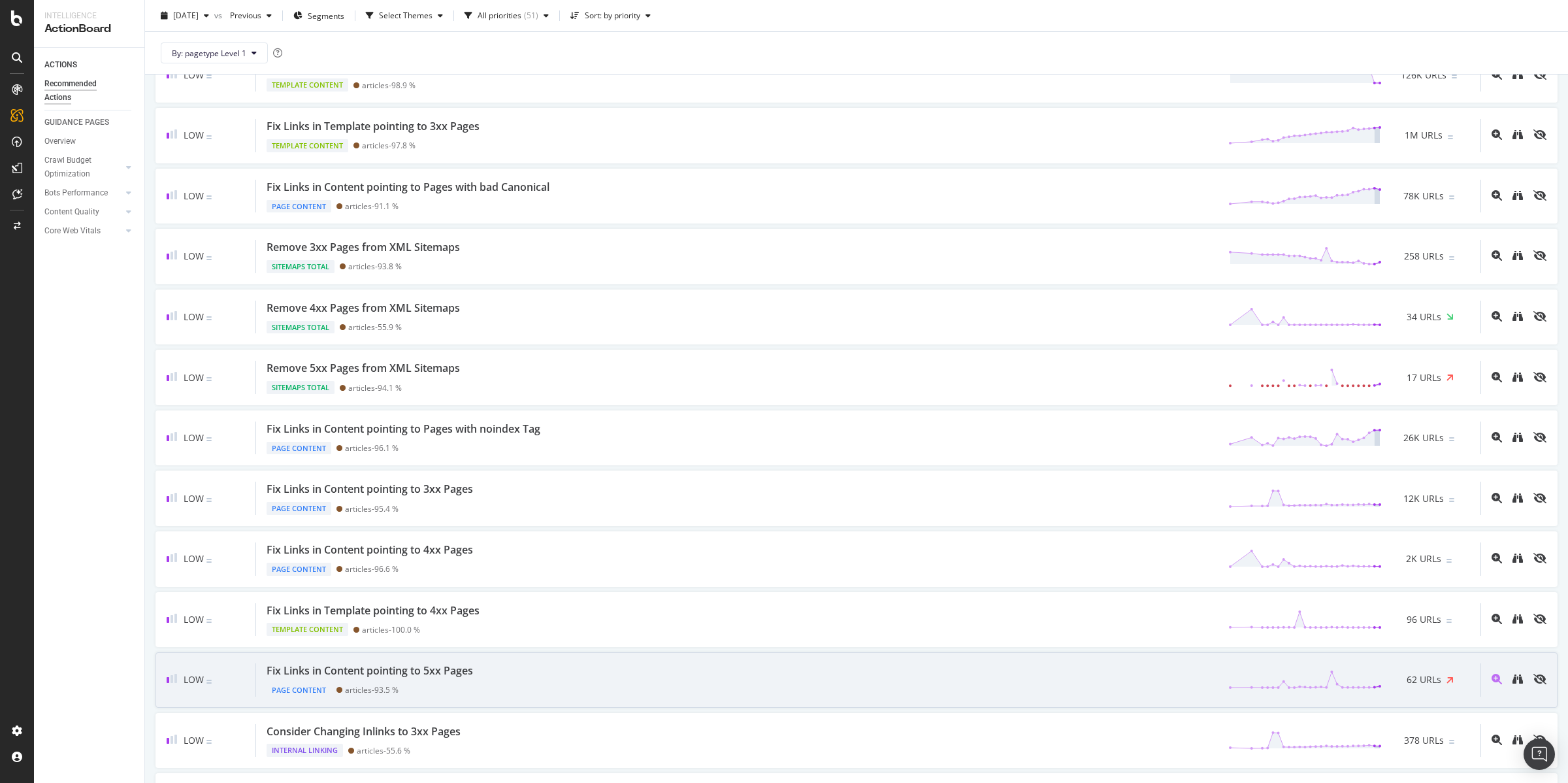
click at [339, 678] on div "Fix Links in Content pointing to 5xx Pages" at bounding box center [370, 670] width 207 height 15
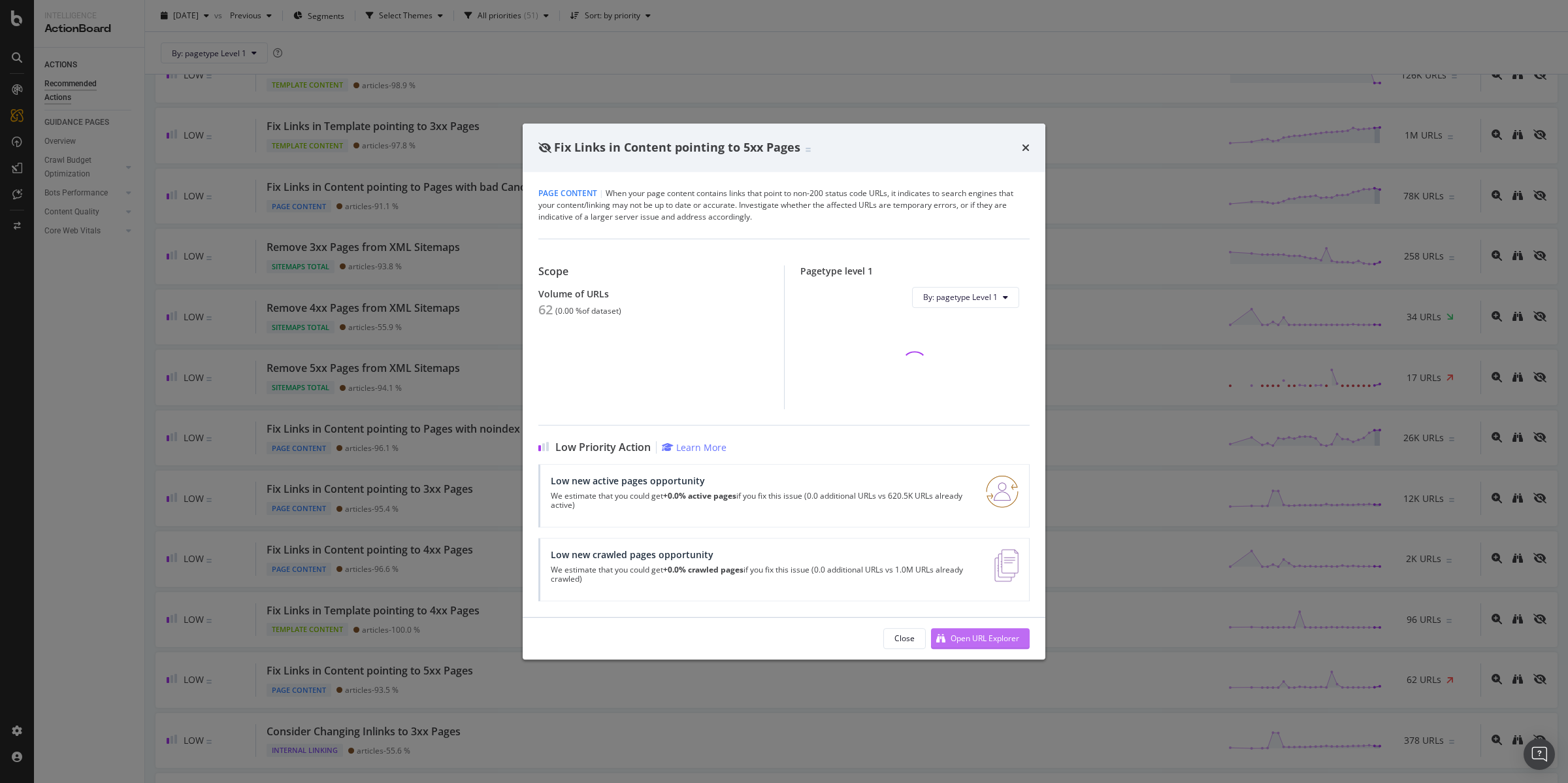
click at [963, 635] on div "Open URL Explorer" at bounding box center [985, 638] width 69 height 11
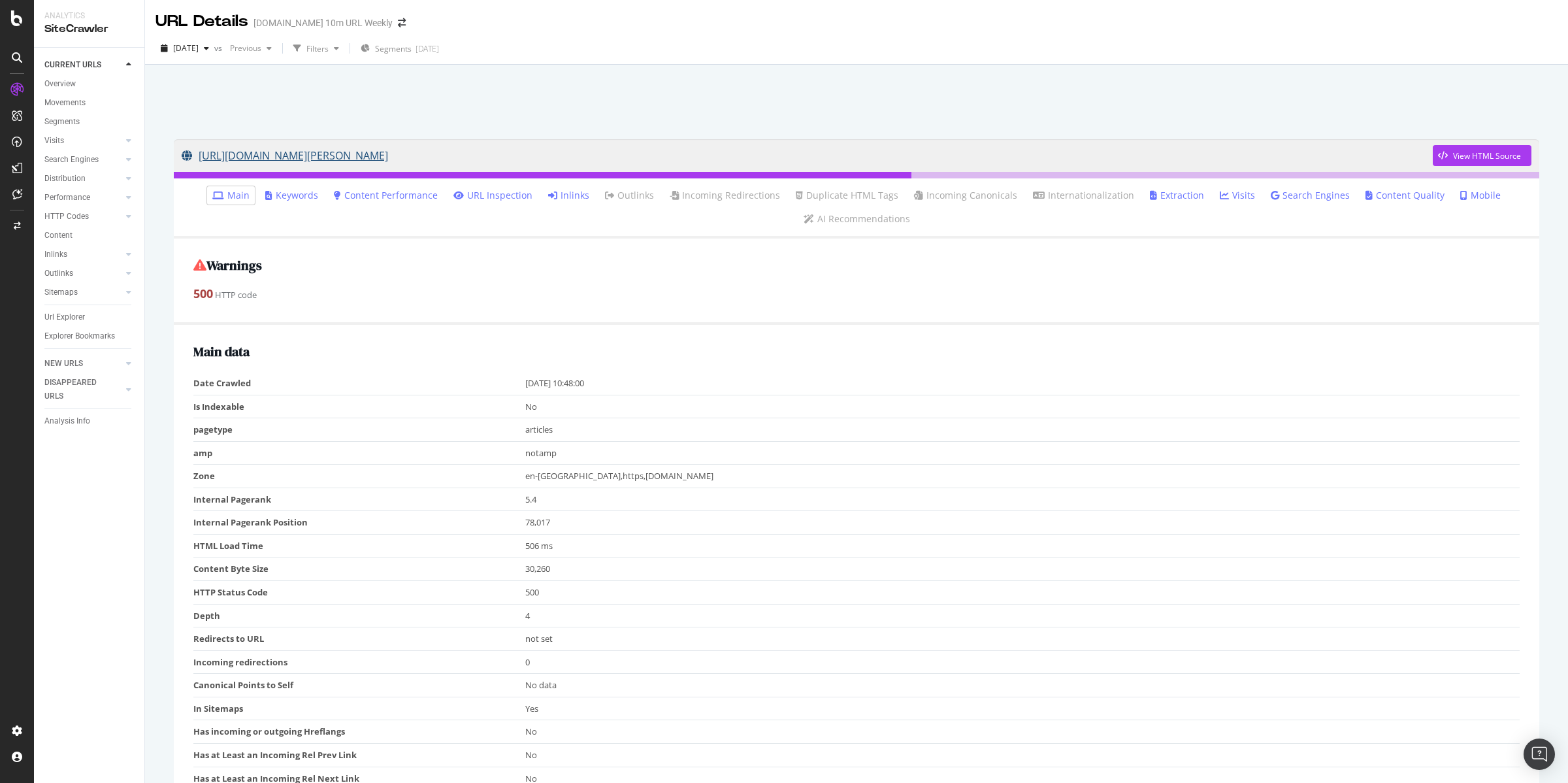
click at [552, 156] on link "https://pagesix.com/2014/01/26/susan-boyle-applies-for-minimum-wage-job/" at bounding box center [807, 155] width 1251 height 32
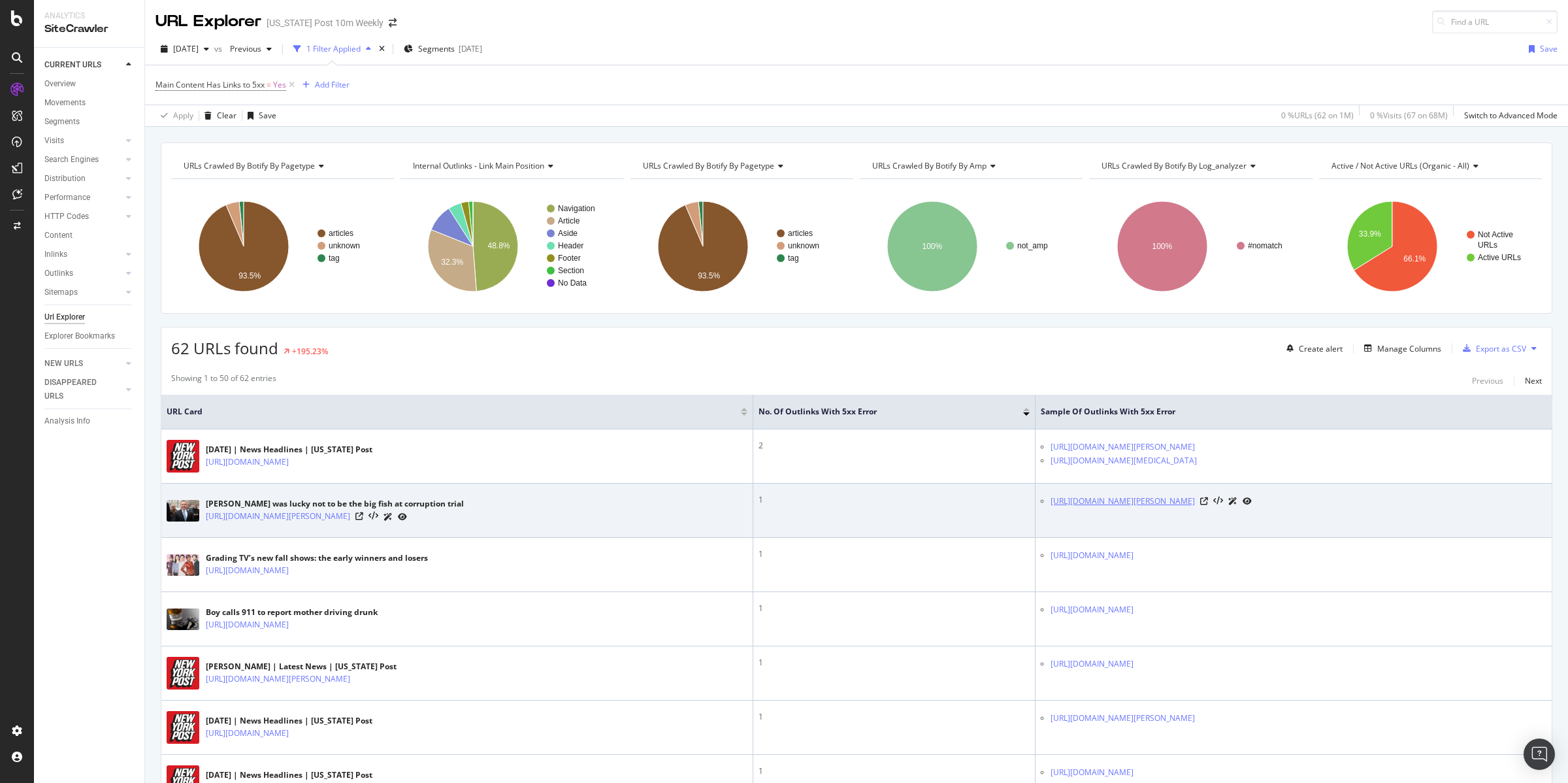
click at [1118, 501] on link "https://nypost.com/author/eric-sanders/" at bounding box center [1123, 501] width 144 height 13
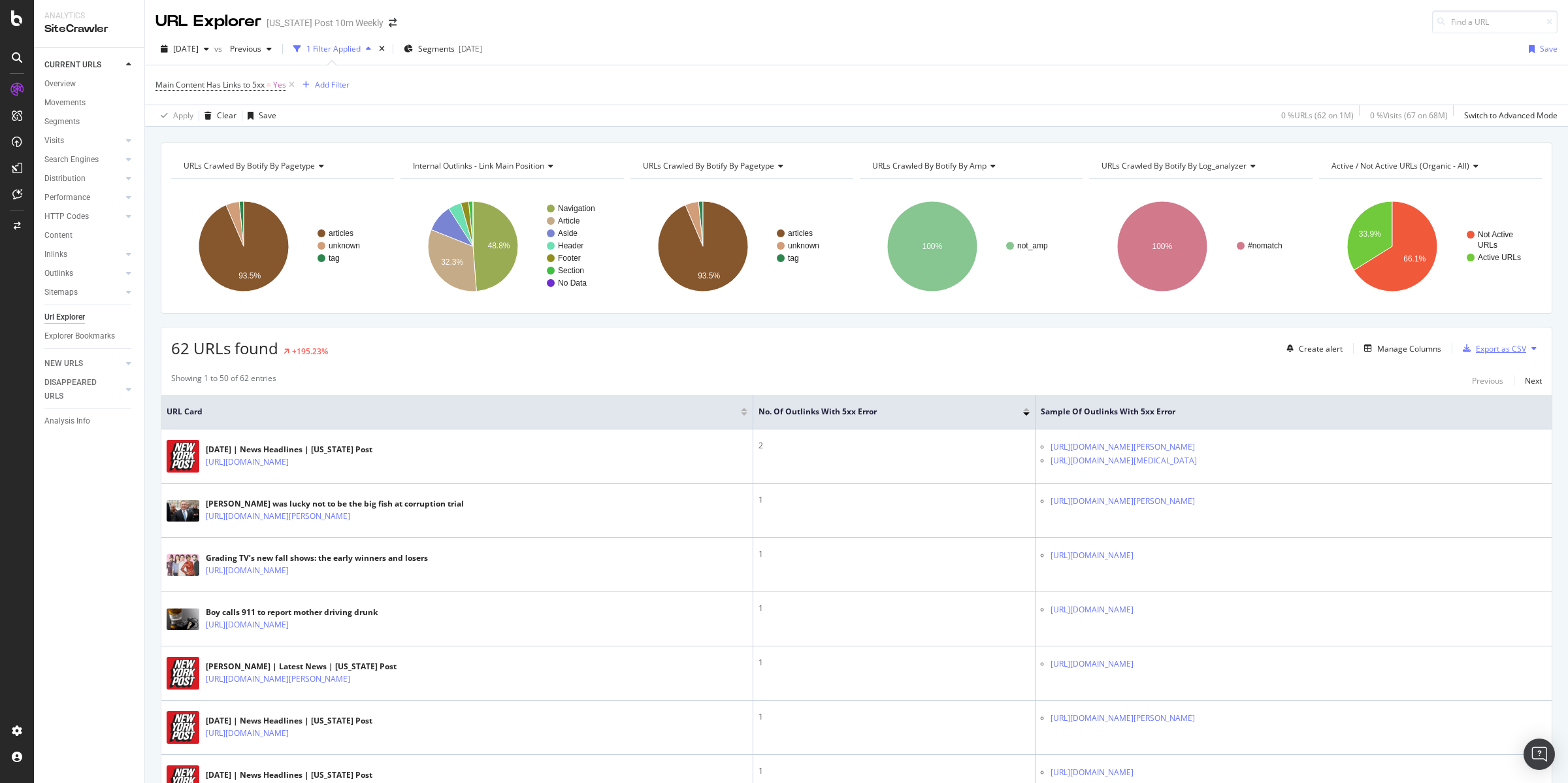
click at [1493, 347] on div "Export as CSV" at bounding box center [1501, 348] width 51 height 11
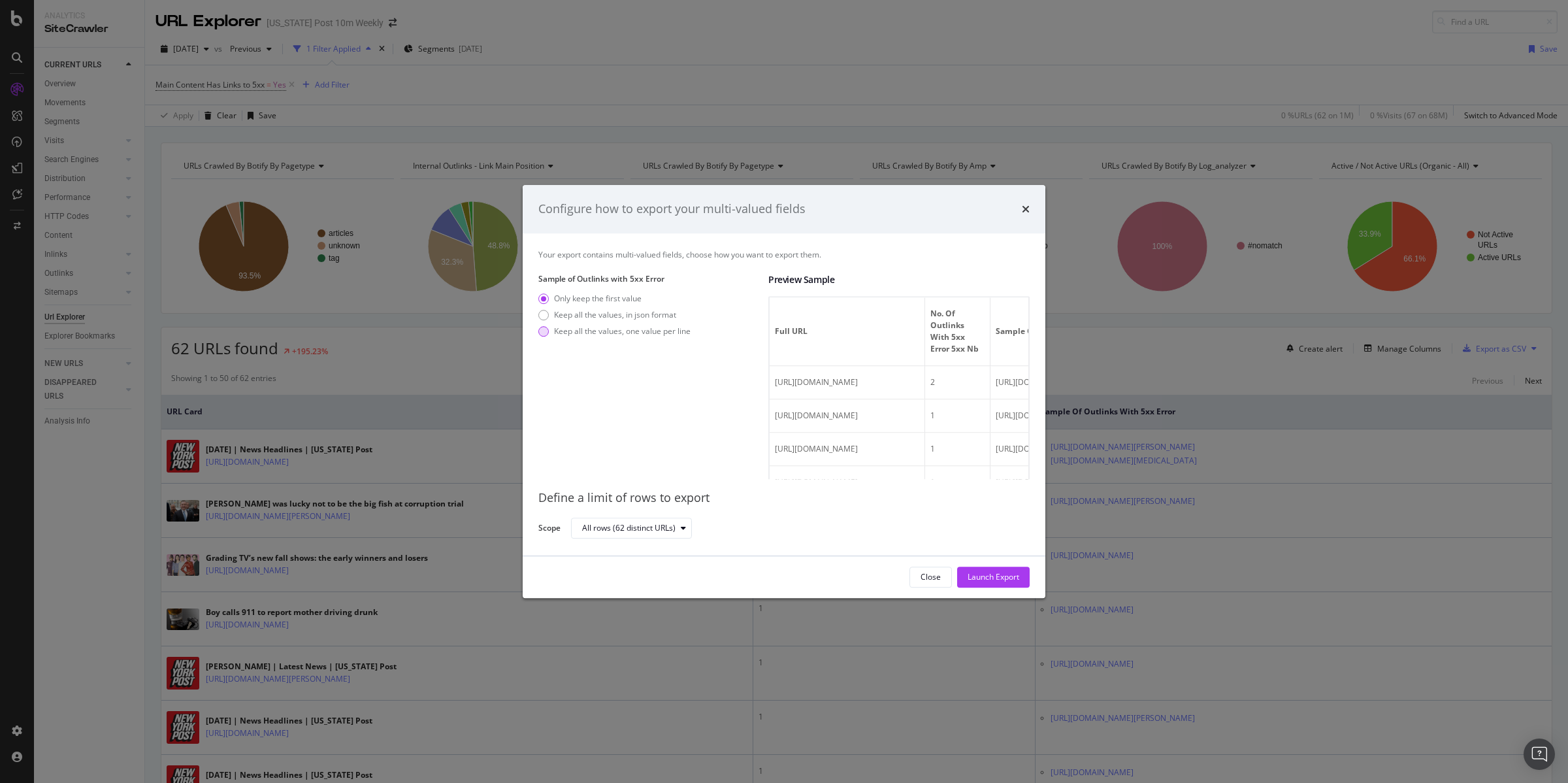
click at [542, 333] on div "modal" at bounding box center [543, 331] width 10 height 10
click at [998, 572] on div "Launch Export" at bounding box center [994, 576] width 51 height 11
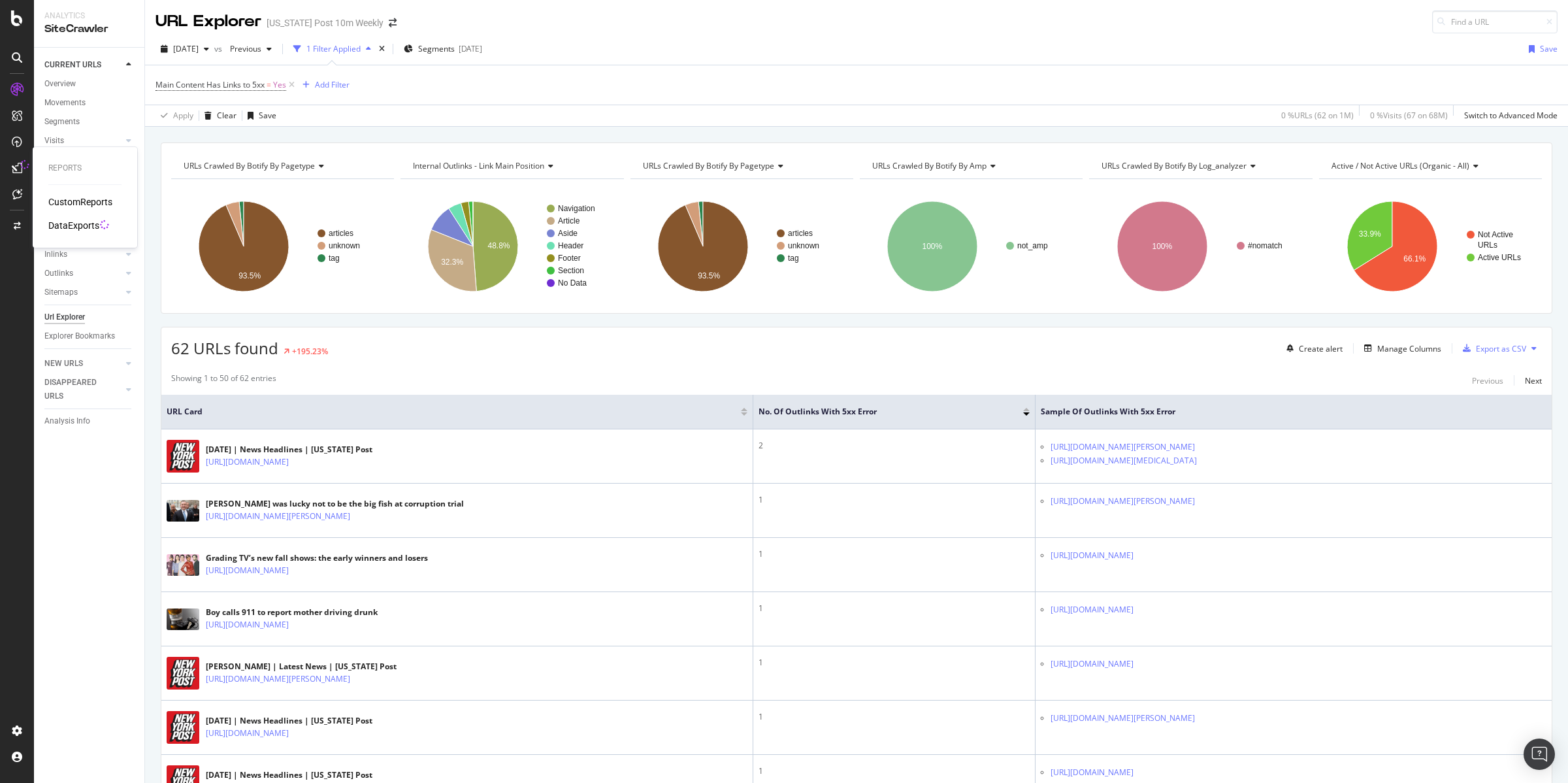
click at [67, 219] on div "DataExports" at bounding box center [74, 225] width 51 height 13
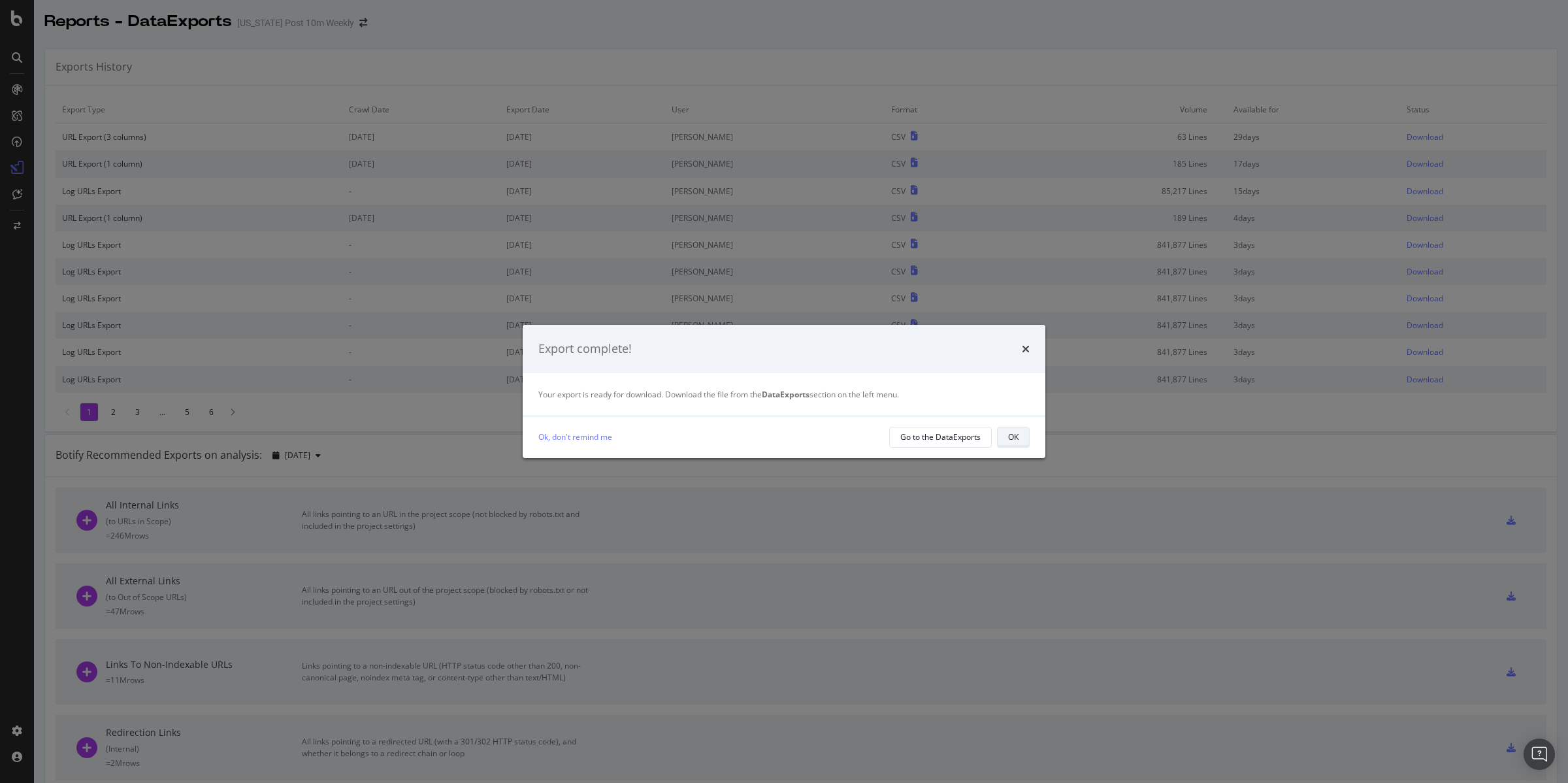
click at [1019, 435] on button "OK" at bounding box center [1013, 437] width 32 height 21
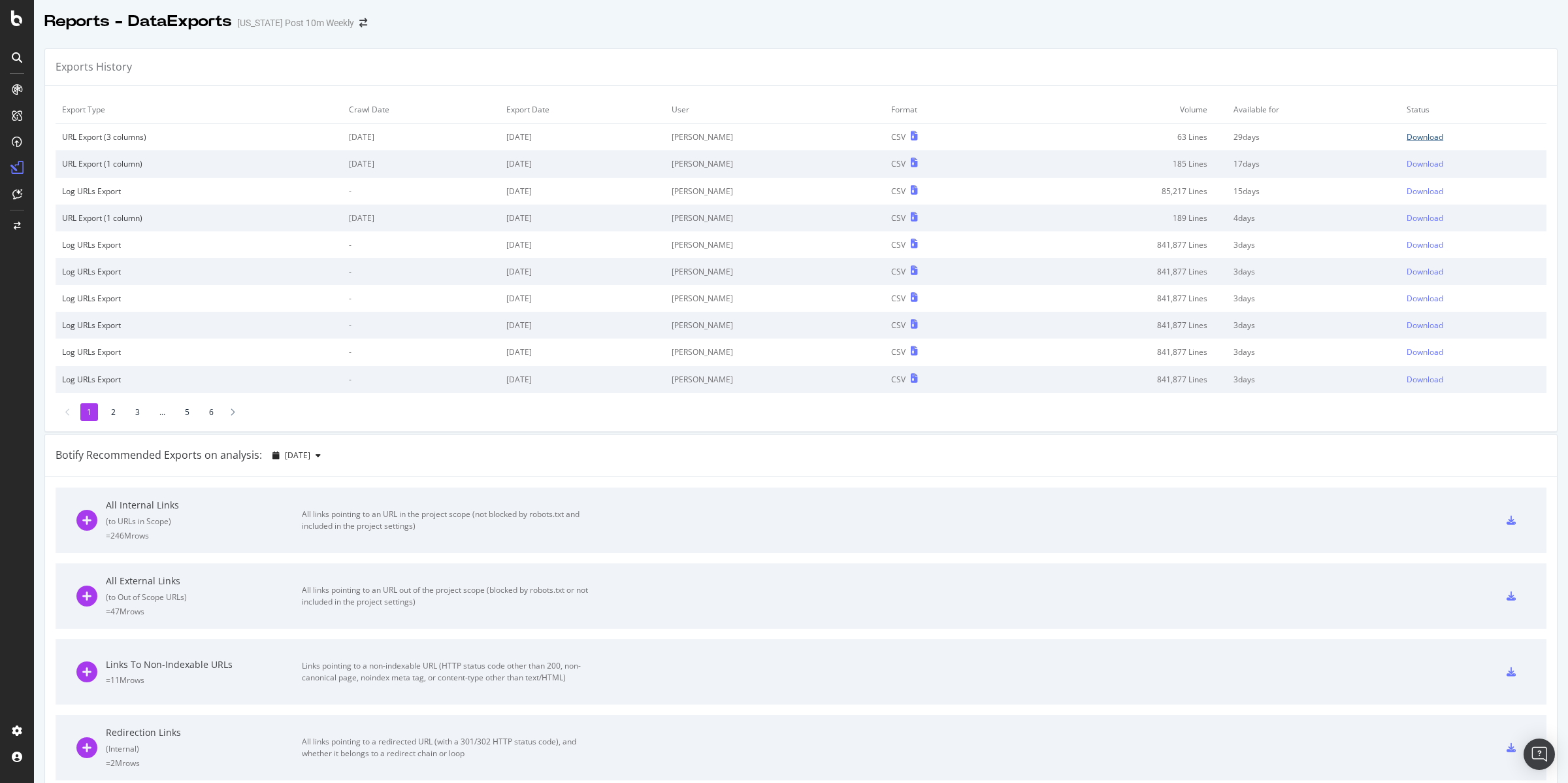
click at [1415, 140] on div "Download" at bounding box center [1425, 137] width 36 height 11
